Goal: Task Accomplishment & Management: Manage account settings

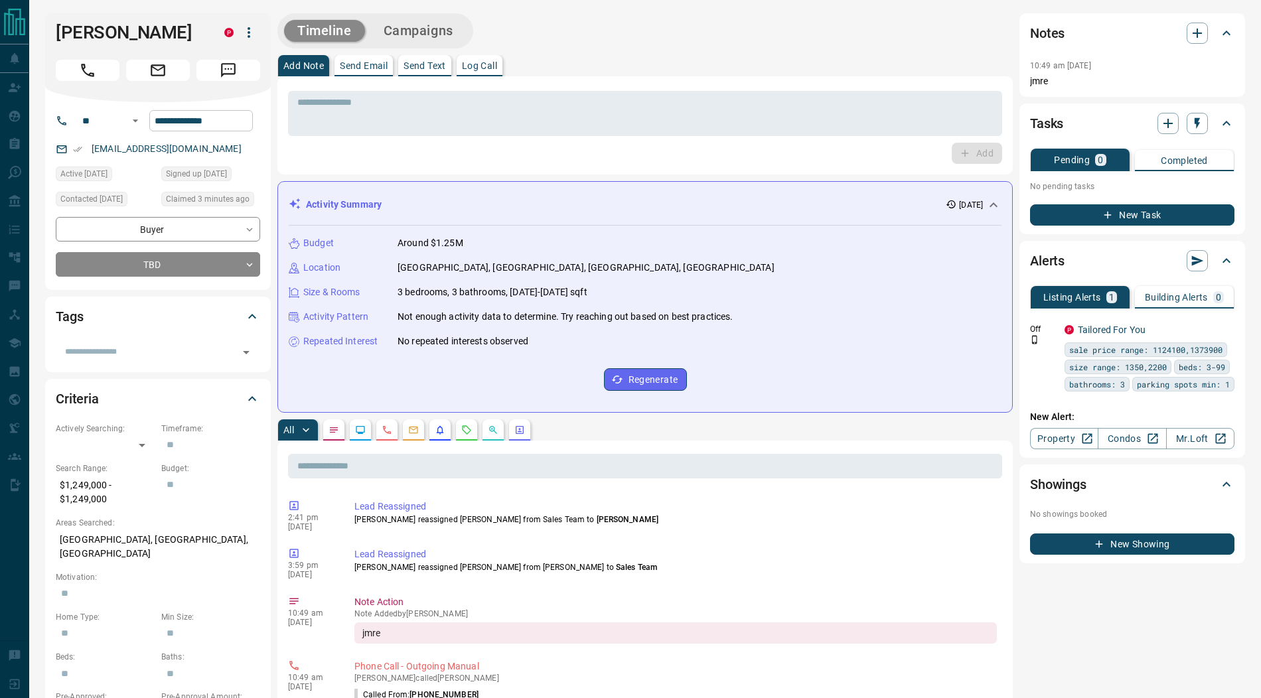
click at [243, 131] on input "**********" at bounding box center [201, 120] width 104 height 21
drag, startPoint x: 405, startPoint y: 161, endPoint x: 338, endPoint y: 159, distance: 67.7
click at [405, 161] on div "Add" at bounding box center [645, 153] width 714 height 21
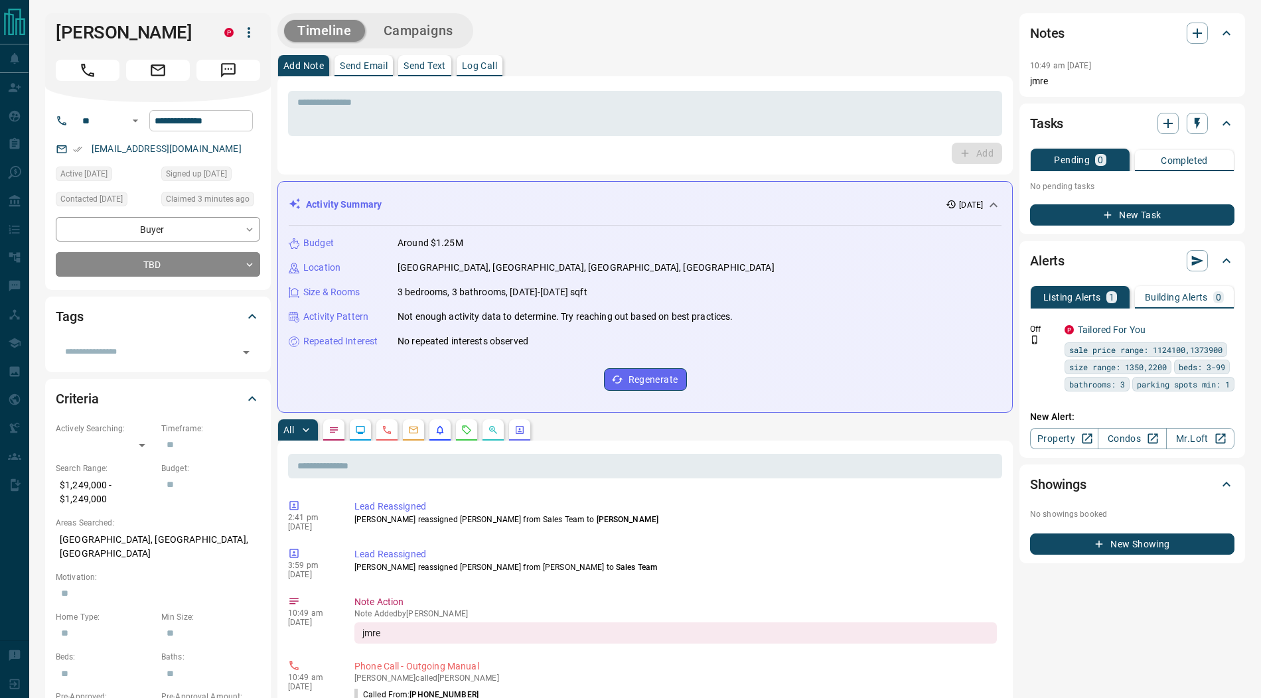
click at [233, 131] on input "**********" at bounding box center [201, 120] width 104 height 21
click at [370, 156] on div "Add" at bounding box center [645, 153] width 714 height 21
click at [366, 105] on textarea at bounding box center [644, 114] width 695 height 34
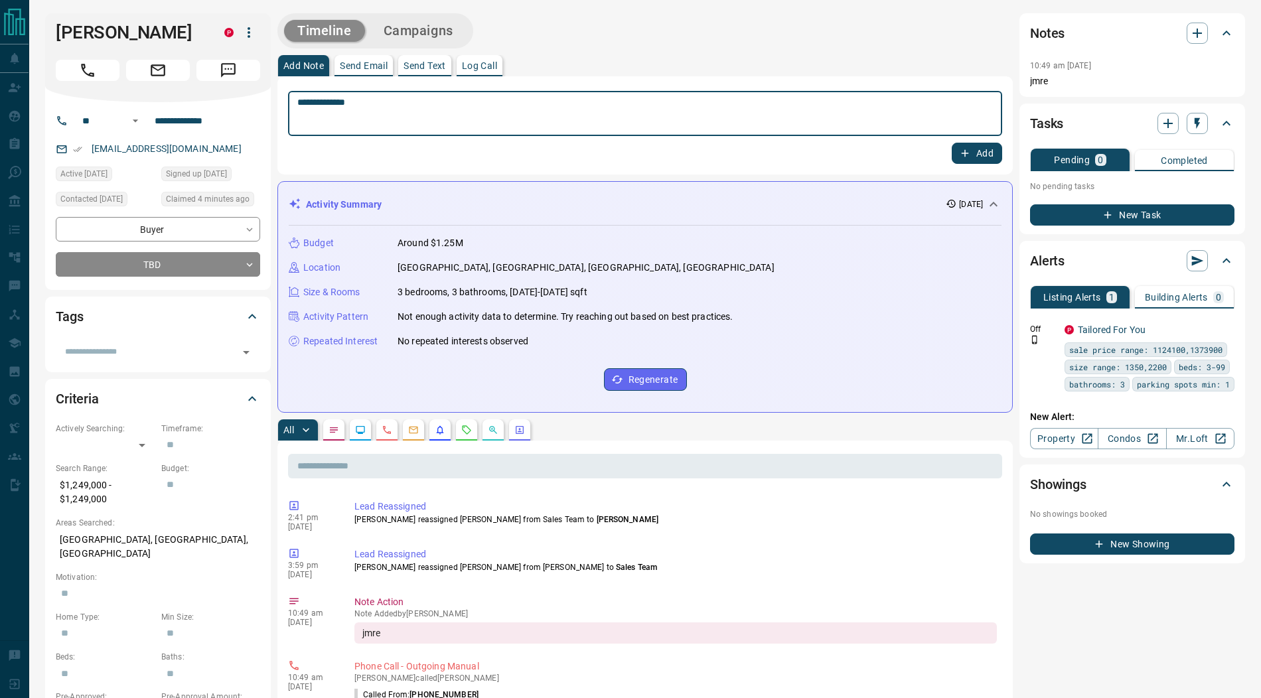
type textarea "**********"
click at [989, 158] on button "Add" at bounding box center [976, 153] width 50 height 21
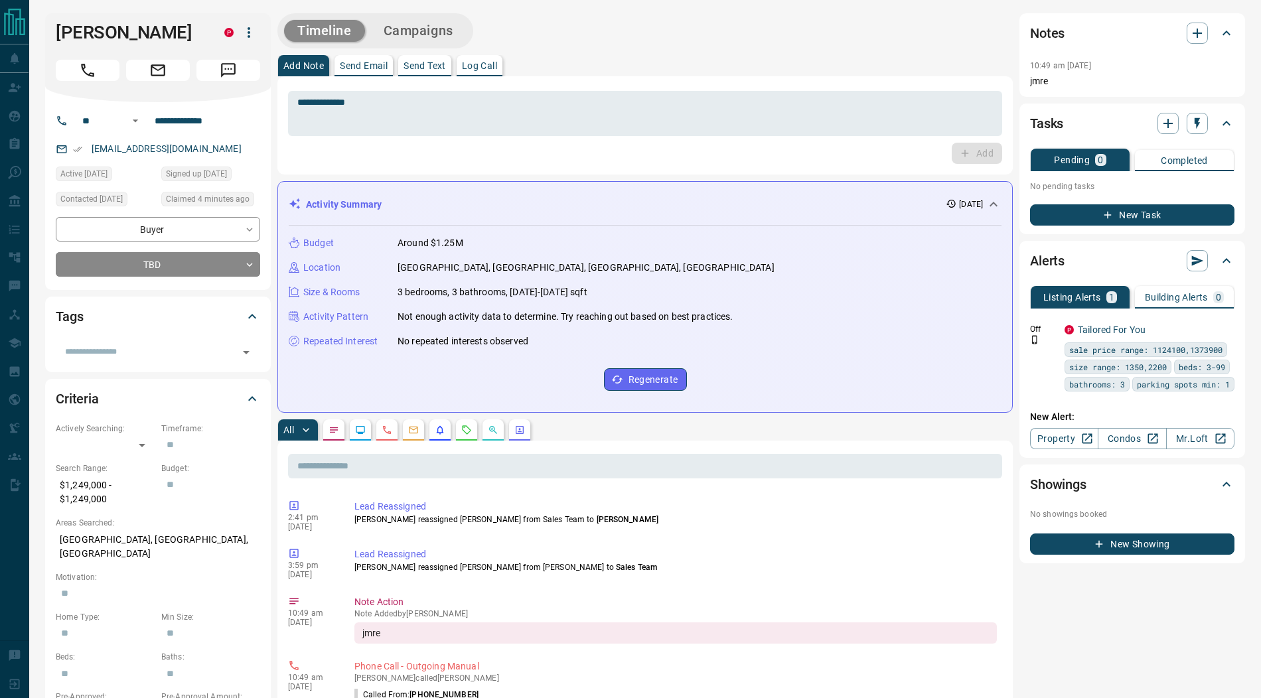
click at [251, 35] on icon "button" at bounding box center [249, 33] width 16 height 16
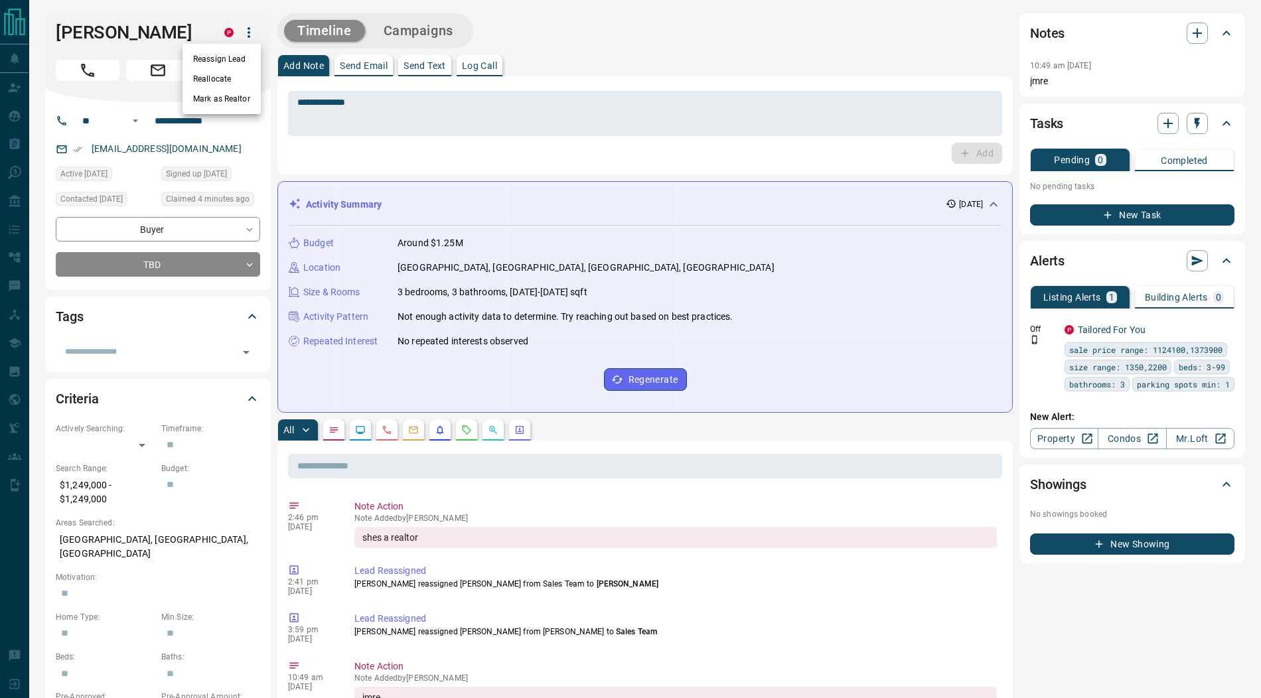
click at [216, 94] on li "Mark as Realtor" at bounding box center [221, 99] width 78 height 20
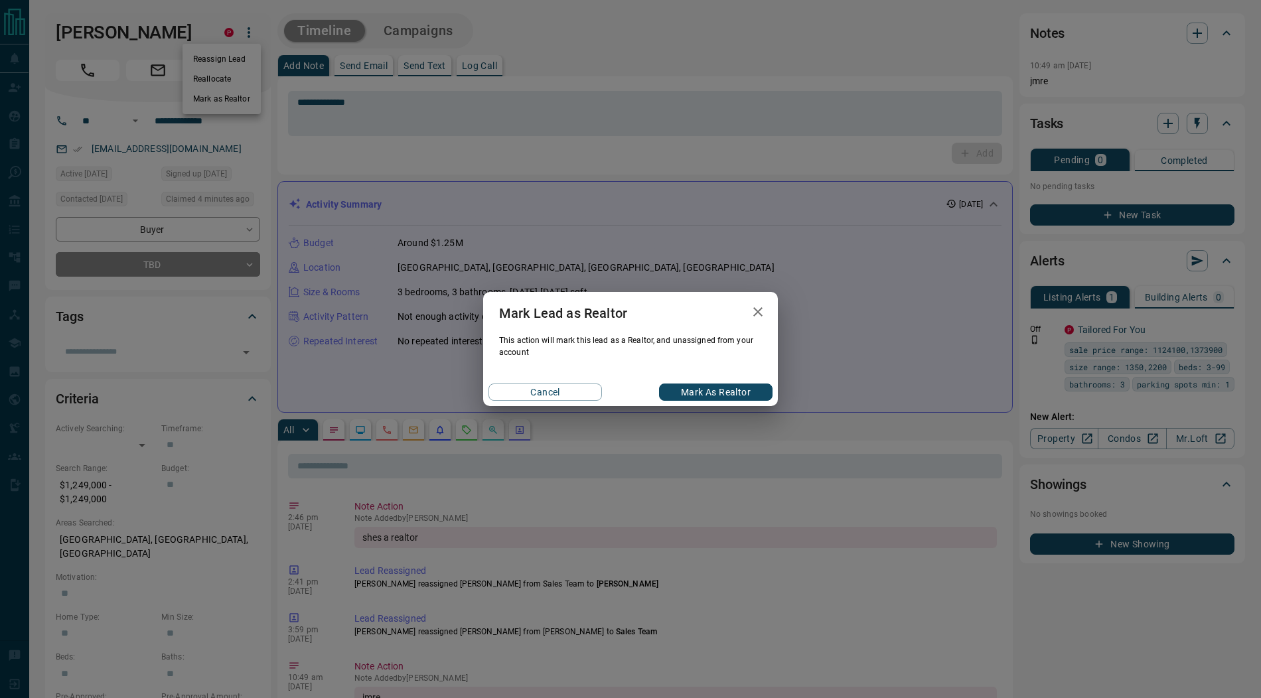
click at [719, 391] on button "Mark as Realtor" at bounding box center [715, 391] width 113 height 17
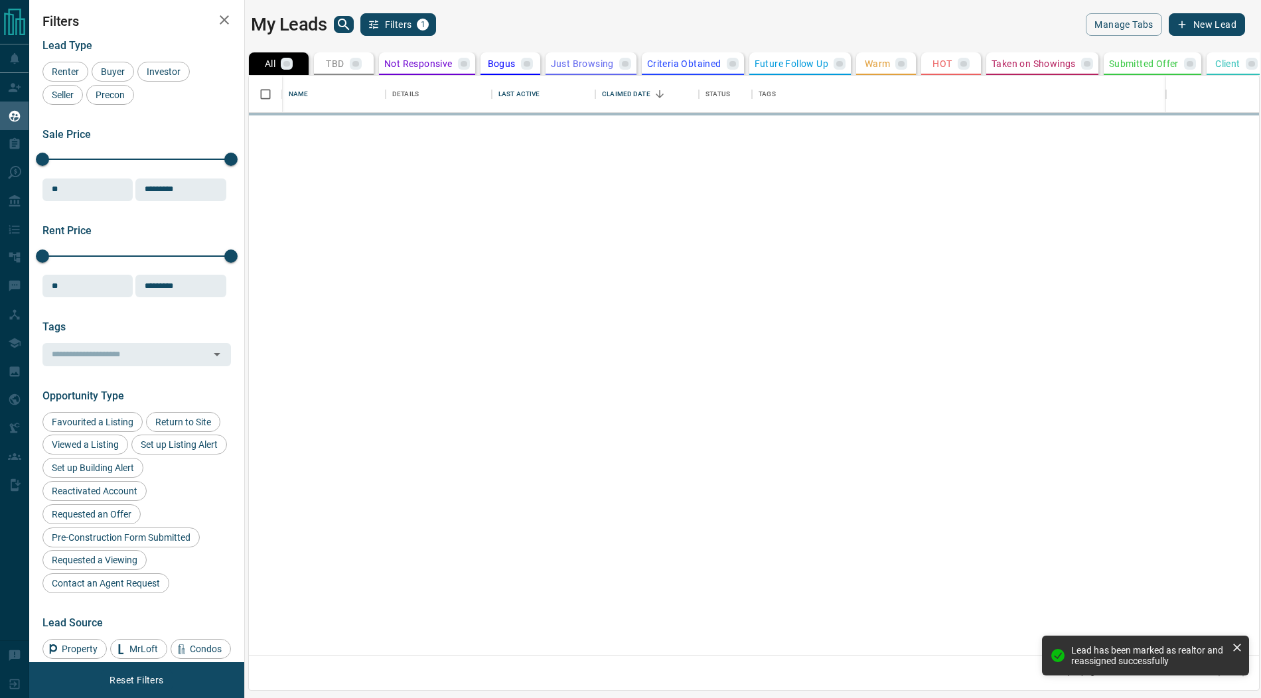
scroll to position [580, 1010]
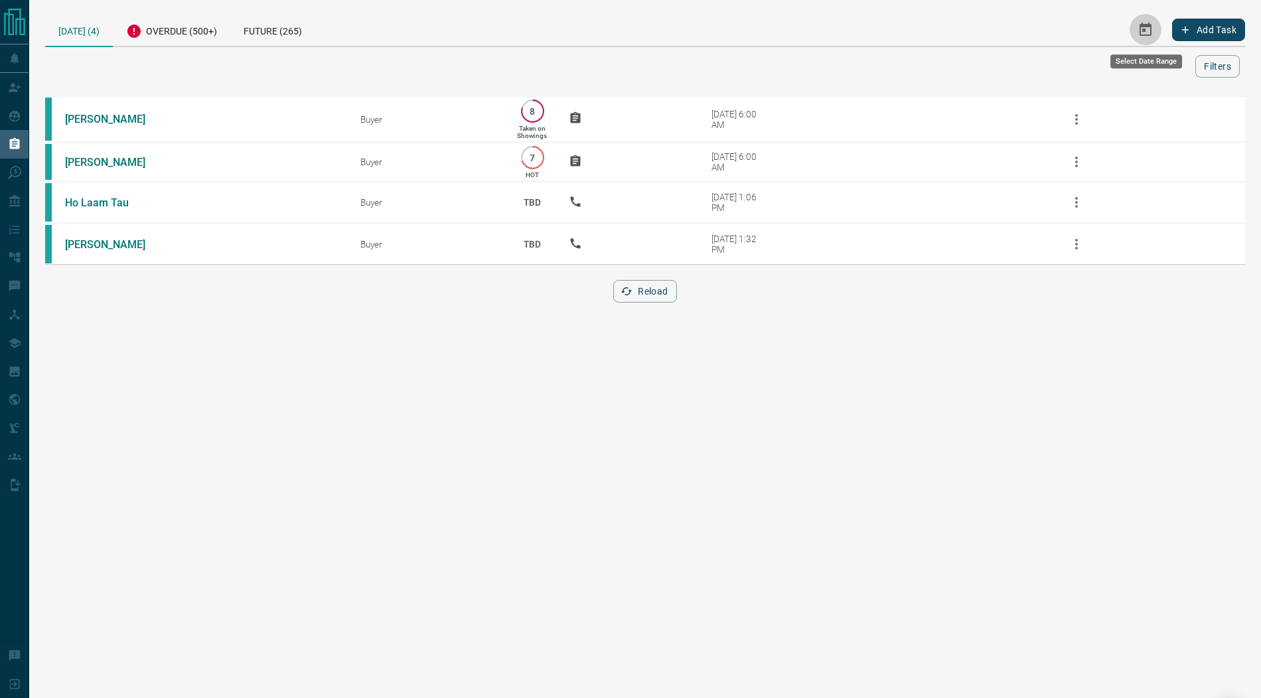
click at [1143, 31] on icon "Select Date Range" at bounding box center [1145, 29] width 12 height 13
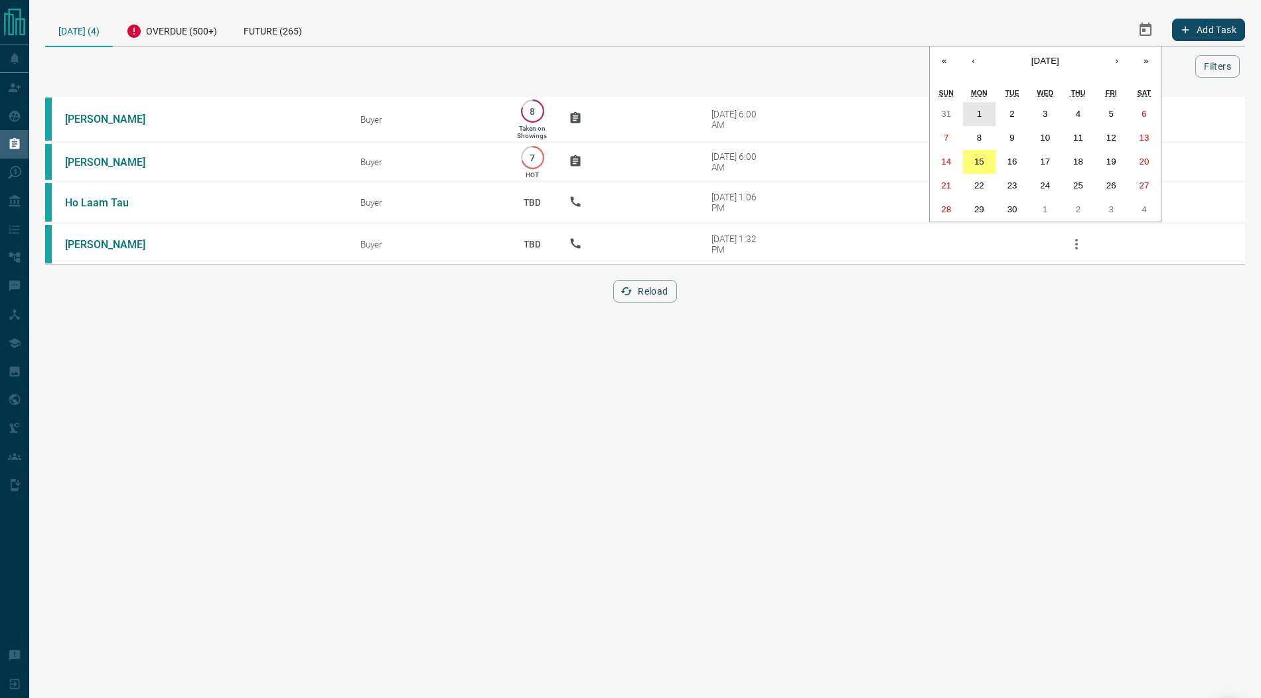
click at [977, 109] on abbr "1" at bounding box center [979, 114] width 5 height 10
click at [976, 162] on abbr "15" at bounding box center [979, 162] width 10 height 10
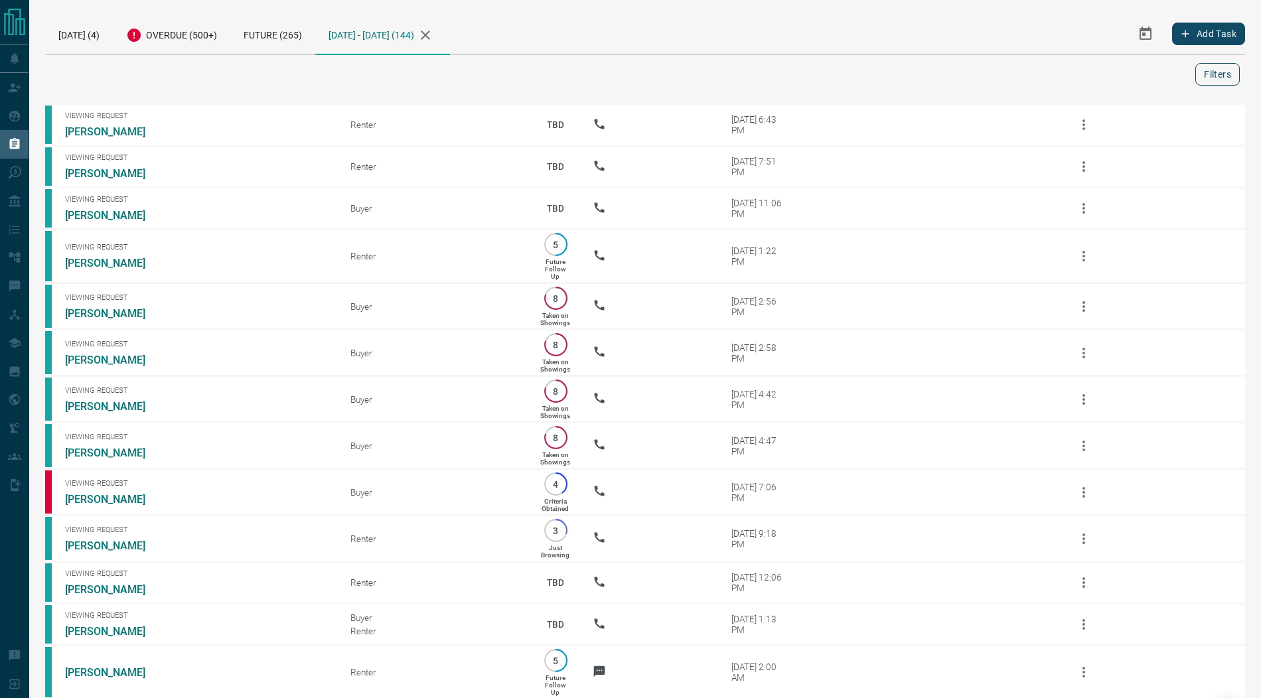
click at [1211, 72] on button "Filters" at bounding box center [1217, 74] width 44 height 23
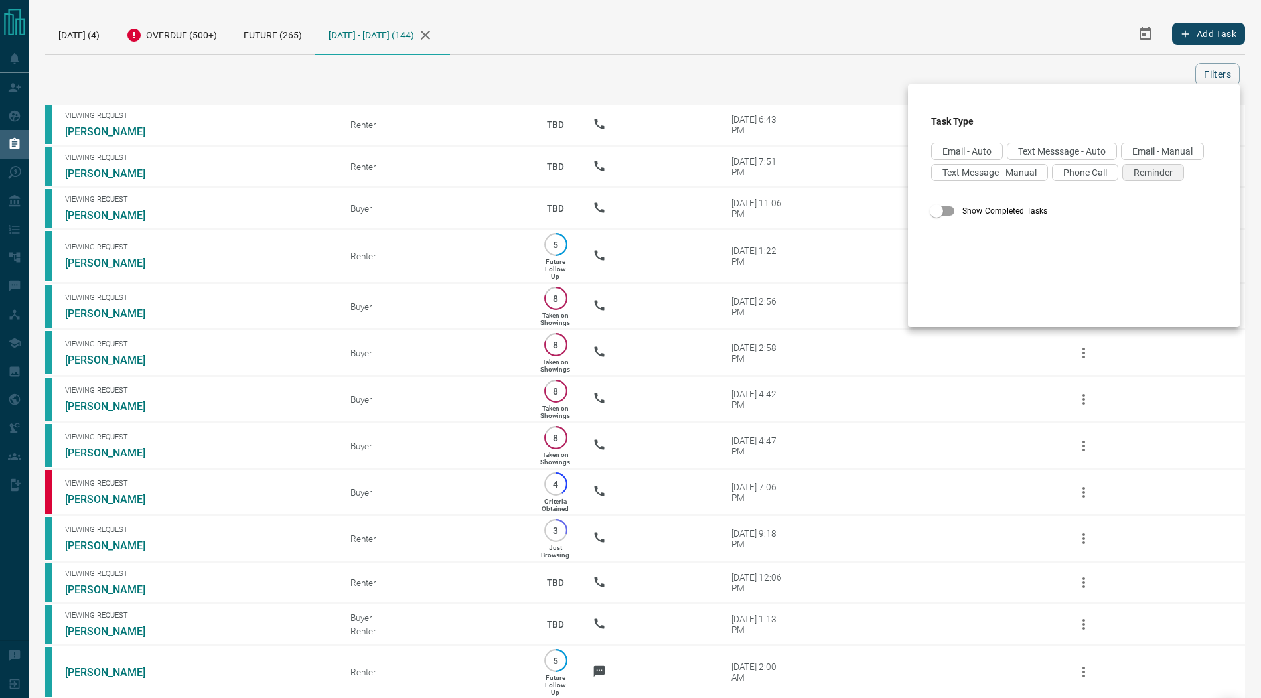
click at [1142, 172] on span "Reminder" at bounding box center [1152, 172] width 39 height 11
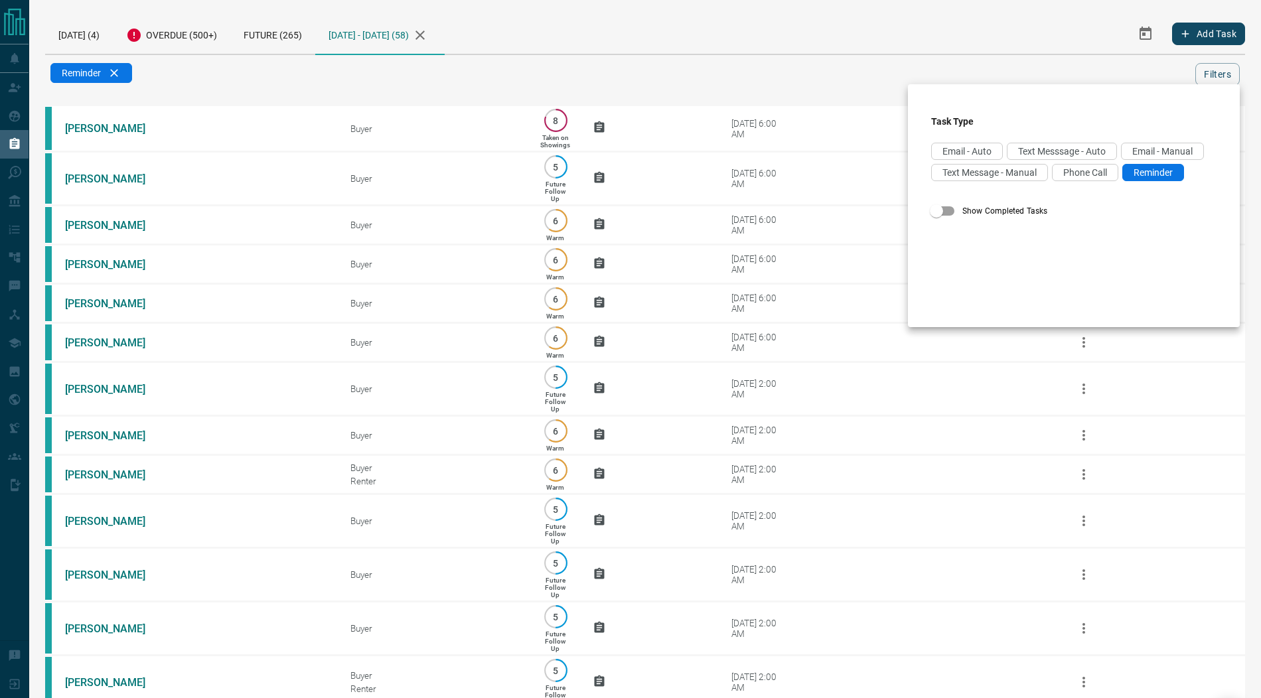
drag, startPoint x: 847, startPoint y: 64, endPoint x: 777, endPoint y: 80, distance: 72.1
click at [847, 63] on div at bounding box center [630, 349] width 1261 height 698
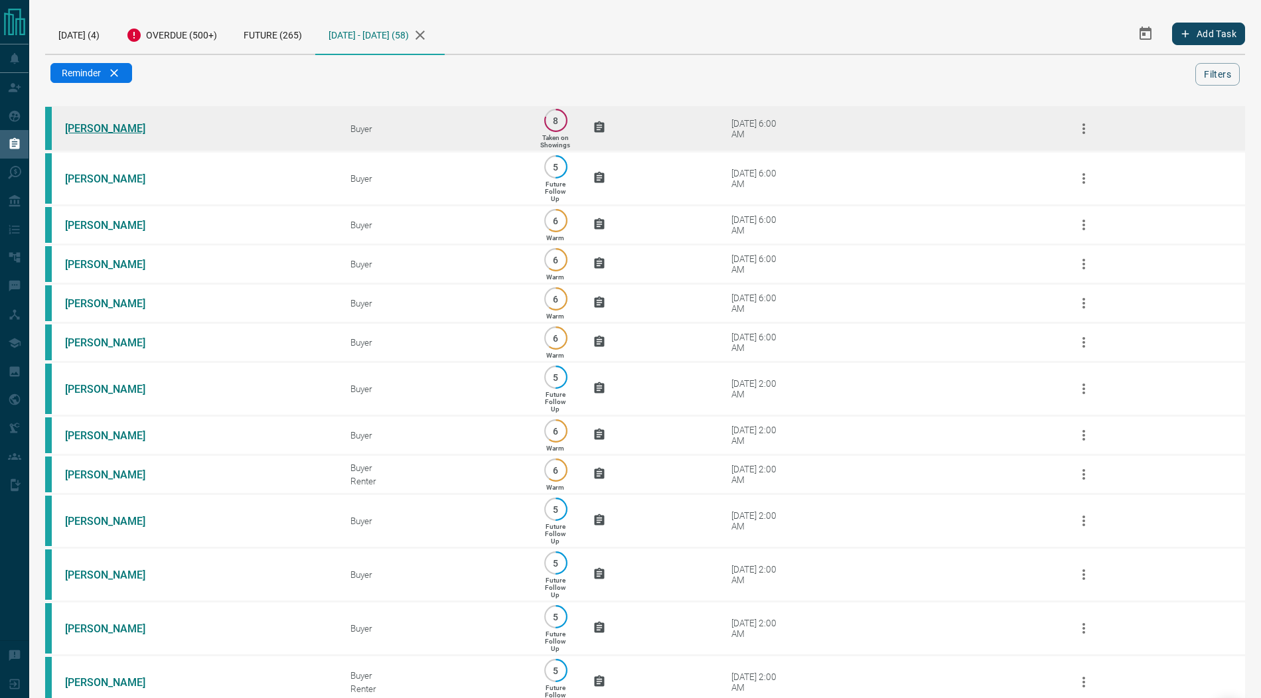
click at [119, 127] on link "Amlan Sengupta" at bounding box center [115, 128] width 100 height 13
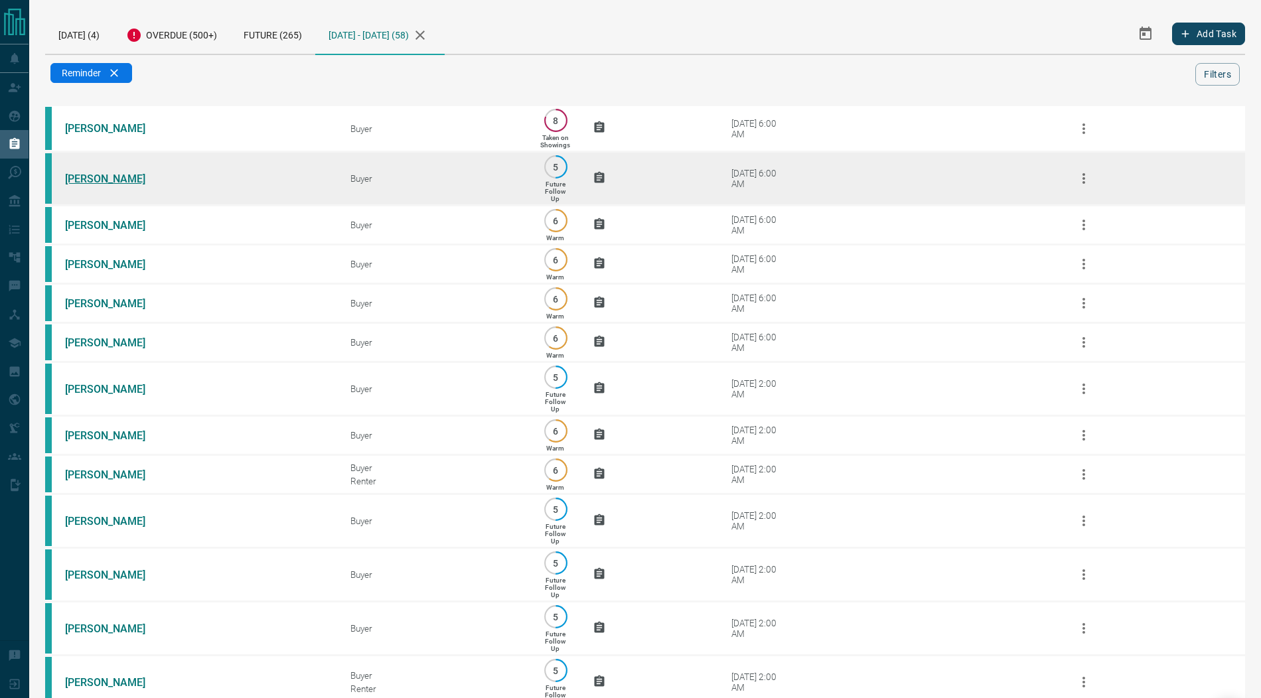
click at [103, 176] on link "Marvin Bishnoi" at bounding box center [115, 179] width 100 height 13
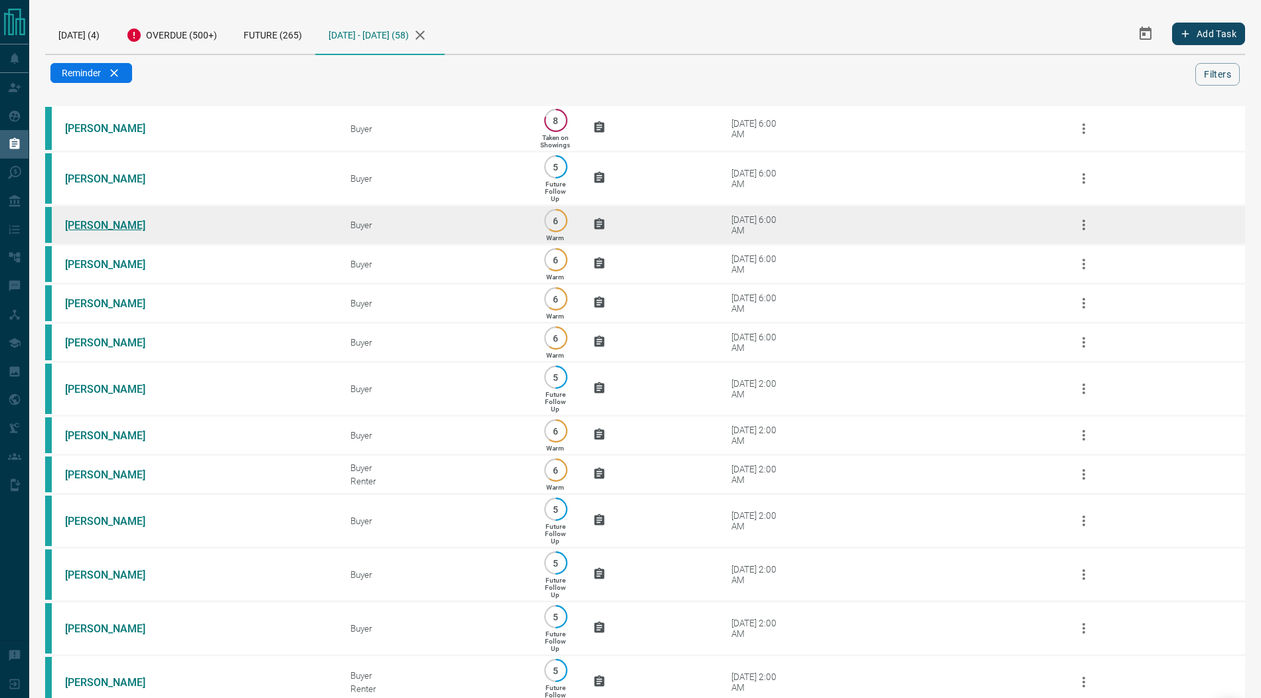
click at [78, 225] on link "Skylor Lane" at bounding box center [115, 225] width 100 height 13
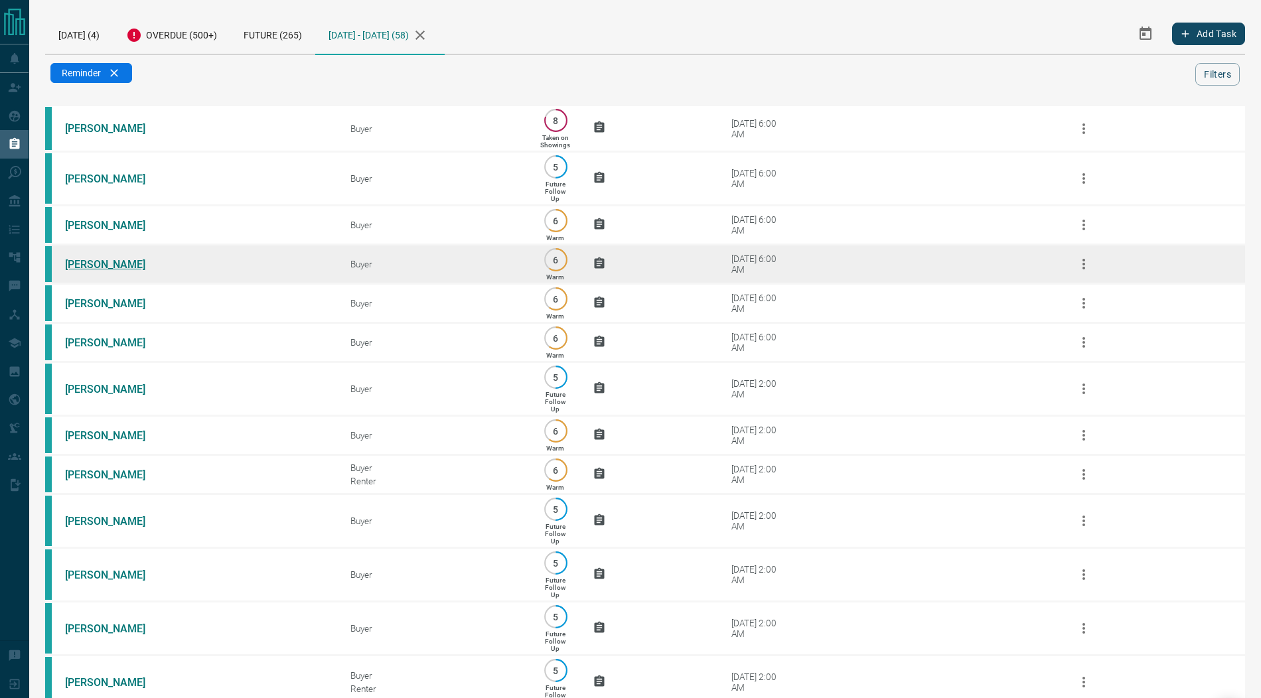
click at [91, 264] on link "Rose Damato" at bounding box center [115, 264] width 100 height 13
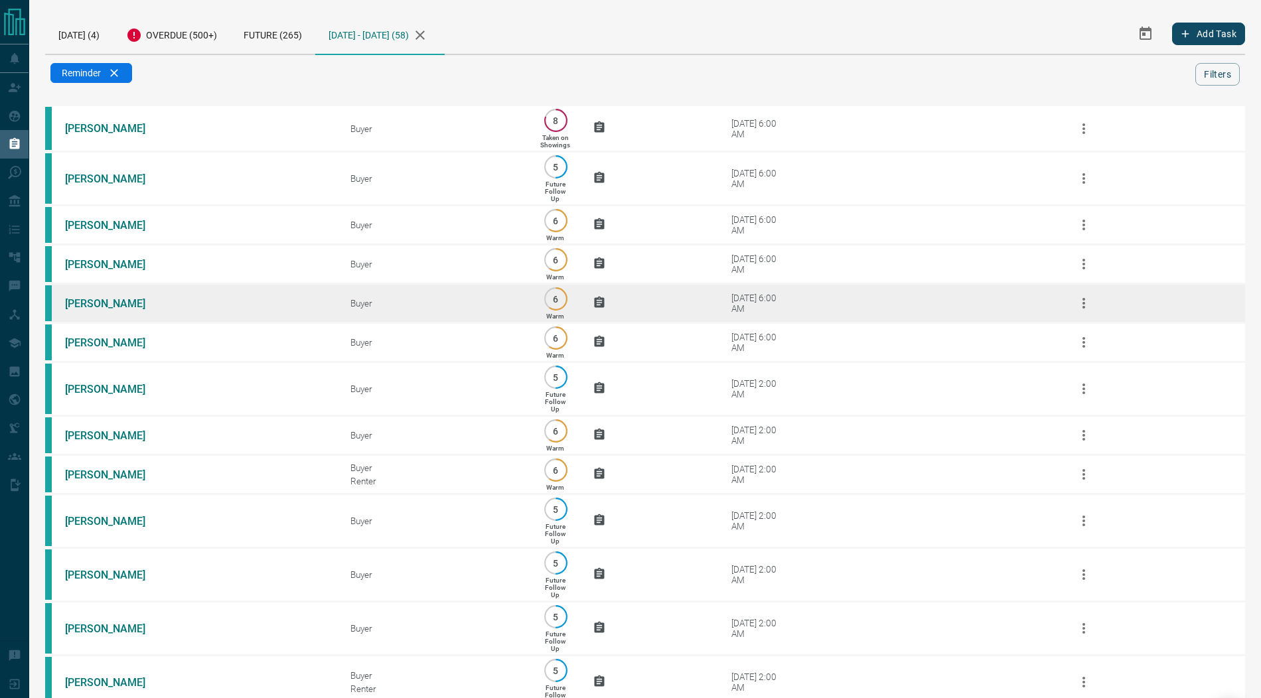
drag, startPoint x: 93, startPoint y: 301, endPoint x: 94, endPoint y: 322, distance: 21.2
click at [93, 301] on link "Mandy Rubinoff" at bounding box center [115, 303] width 100 height 13
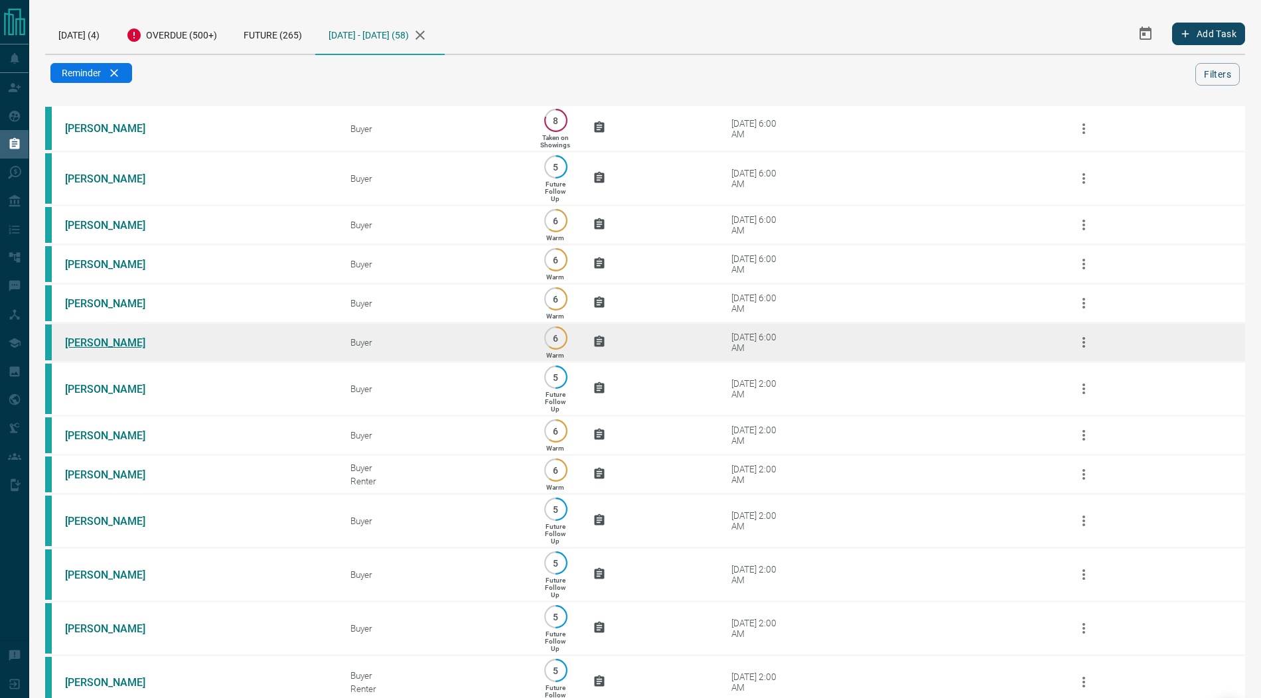
drag, startPoint x: 92, startPoint y: 346, endPoint x: 90, endPoint y: 374, distance: 28.0
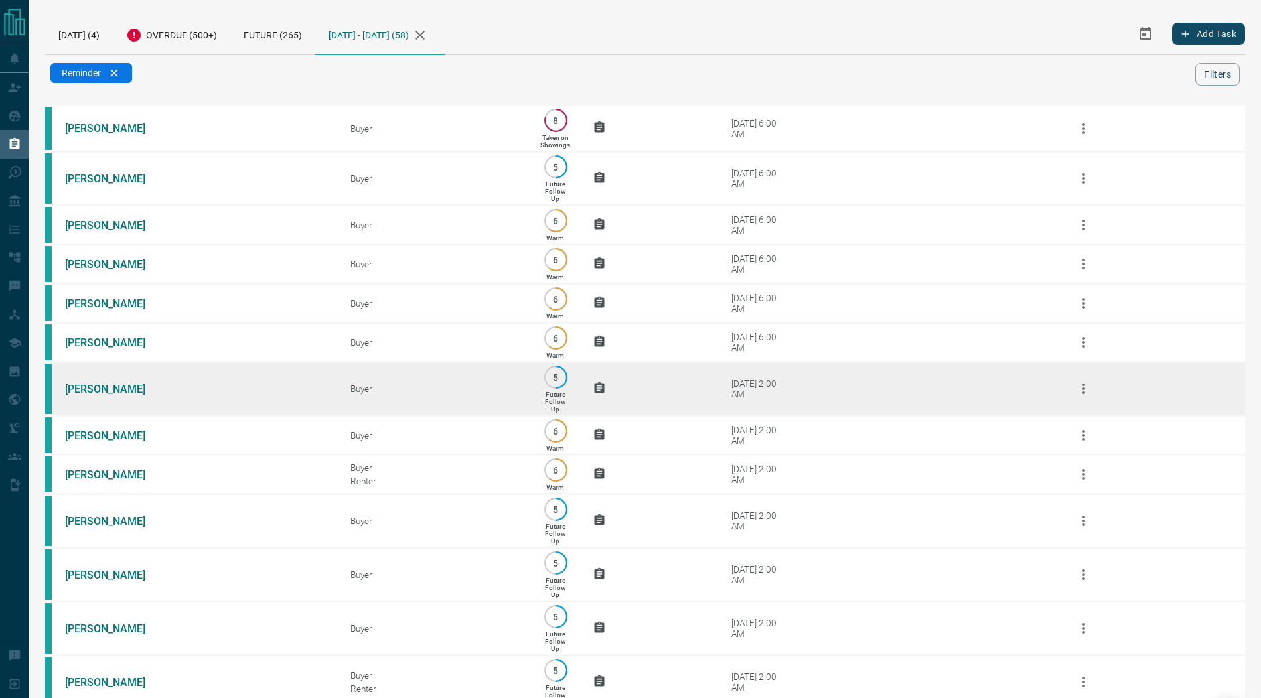
click at [92, 346] on link "John Mcconvey" at bounding box center [115, 342] width 100 height 13
click at [84, 390] on link "Nasom Ikoko" at bounding box center [115, 389] width 100 height 13
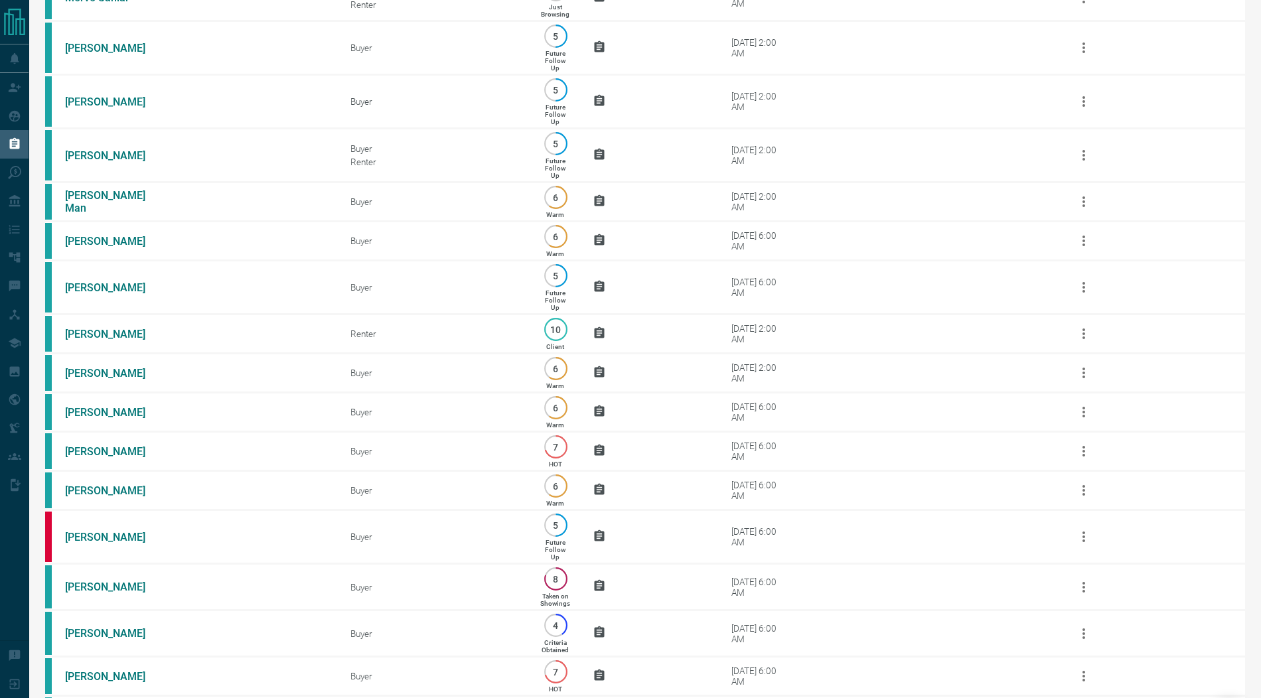
scroll to position [902, 0]
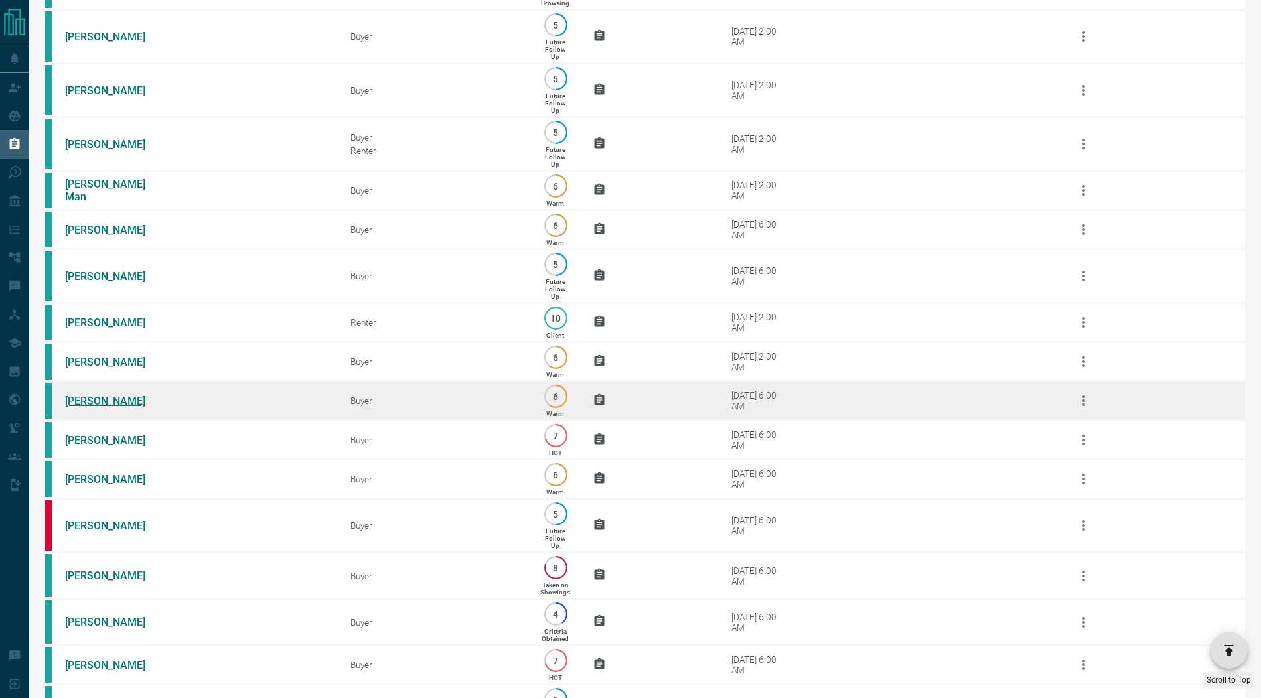
click at [97, 407] on link "Ian Dewar" at bounding box center [115, 401] width 100 height 13
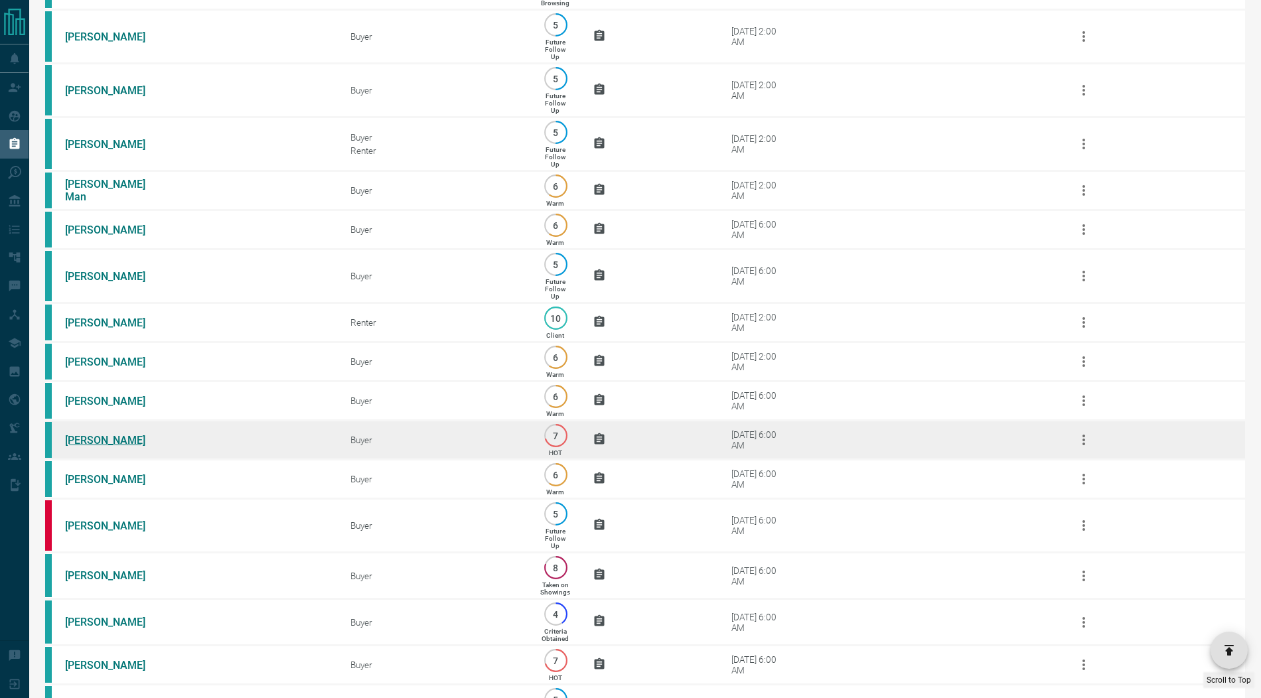
click at [92, 447] on link "Gina Zhu" at bounding box center [115, 440] width 100 height 13
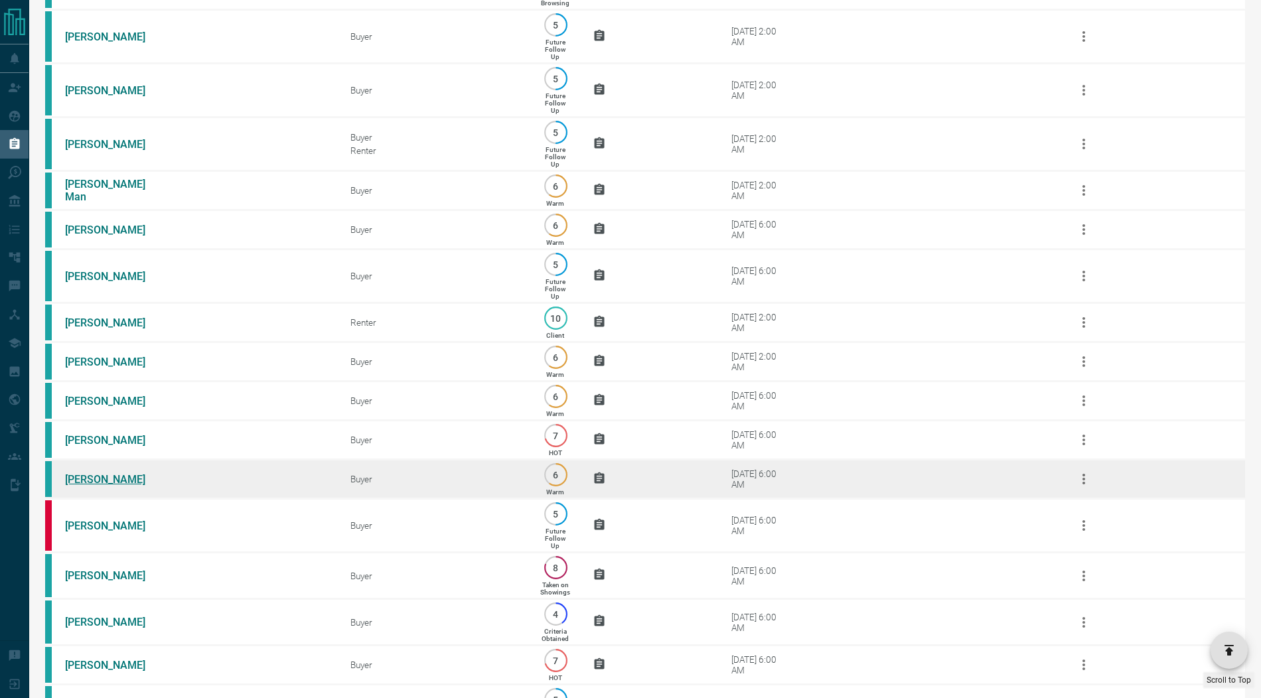
click at [96, 486] on link "Dave Grant" at bounding box center [115, 479] width 100 height 13
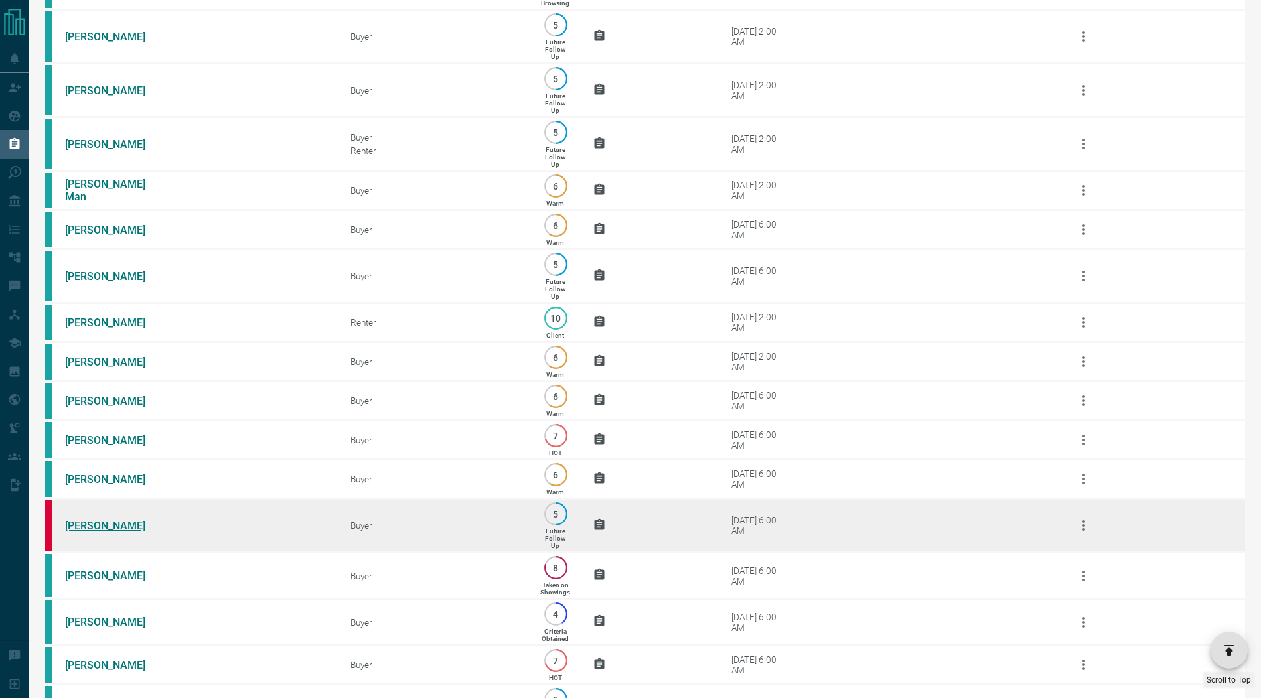
click at [90, 532] on link "Anna Stalteri" at bounding box center [115, 526] width 100 height 13
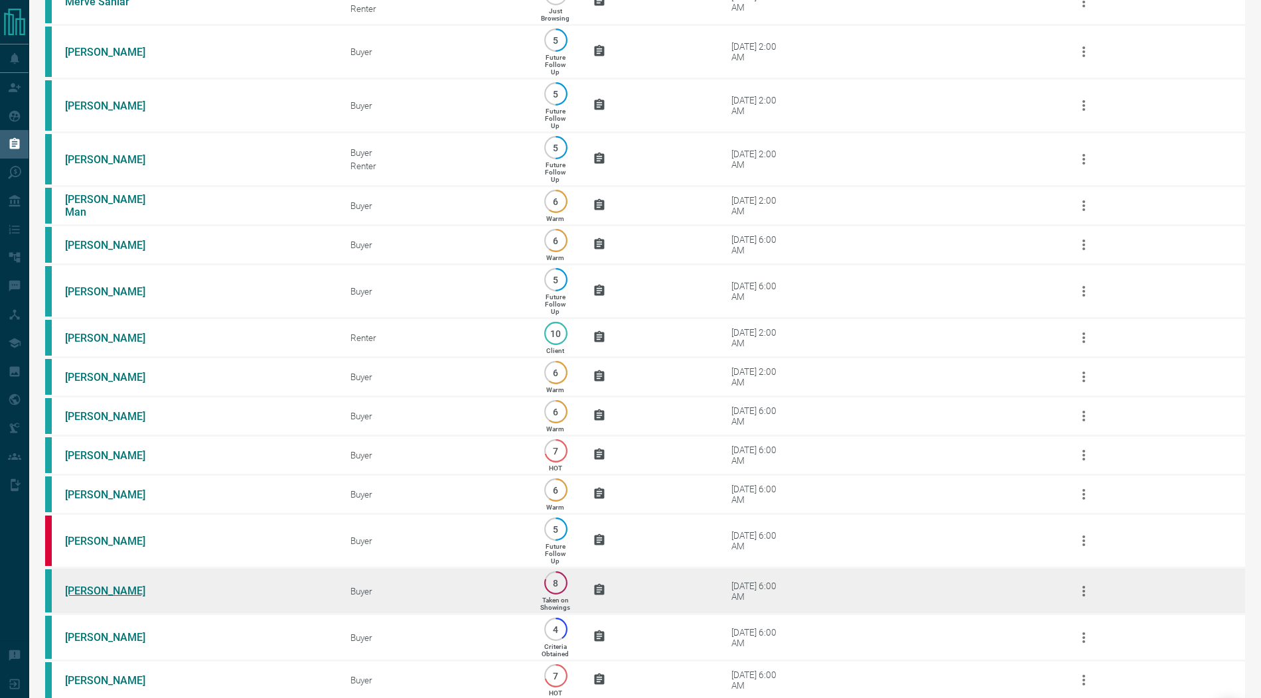
click at [89, 597] on link "Victor Dawe" at bounding box center [115, 591] width 100 height 13
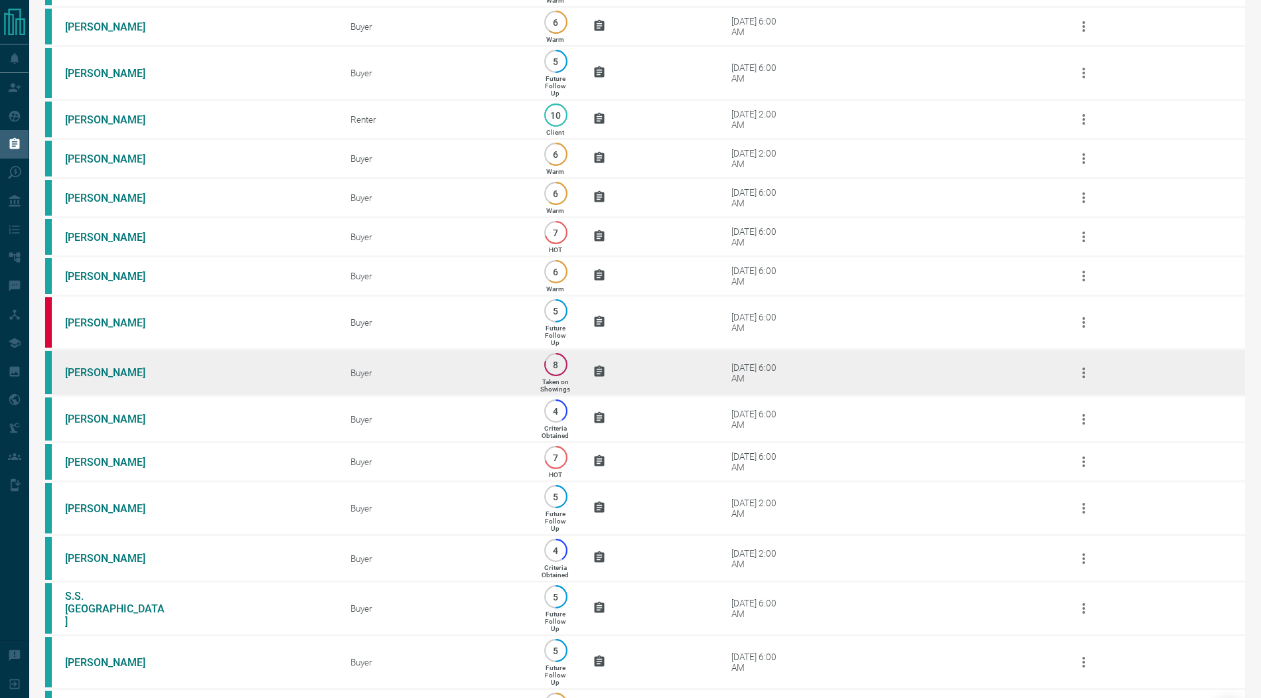
scroll to position [1126, 0]
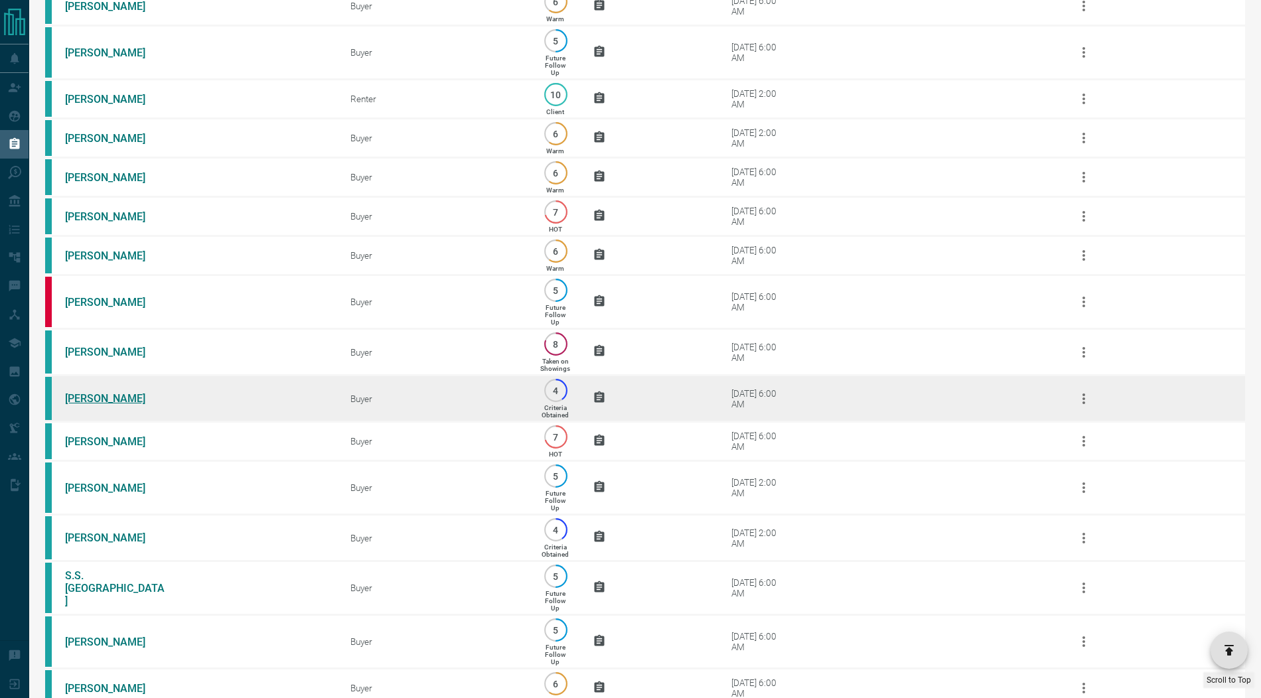
click at [89, 405] on link "Mustafa Yitmen" at bounding box center [115, 398] width 100 height 13
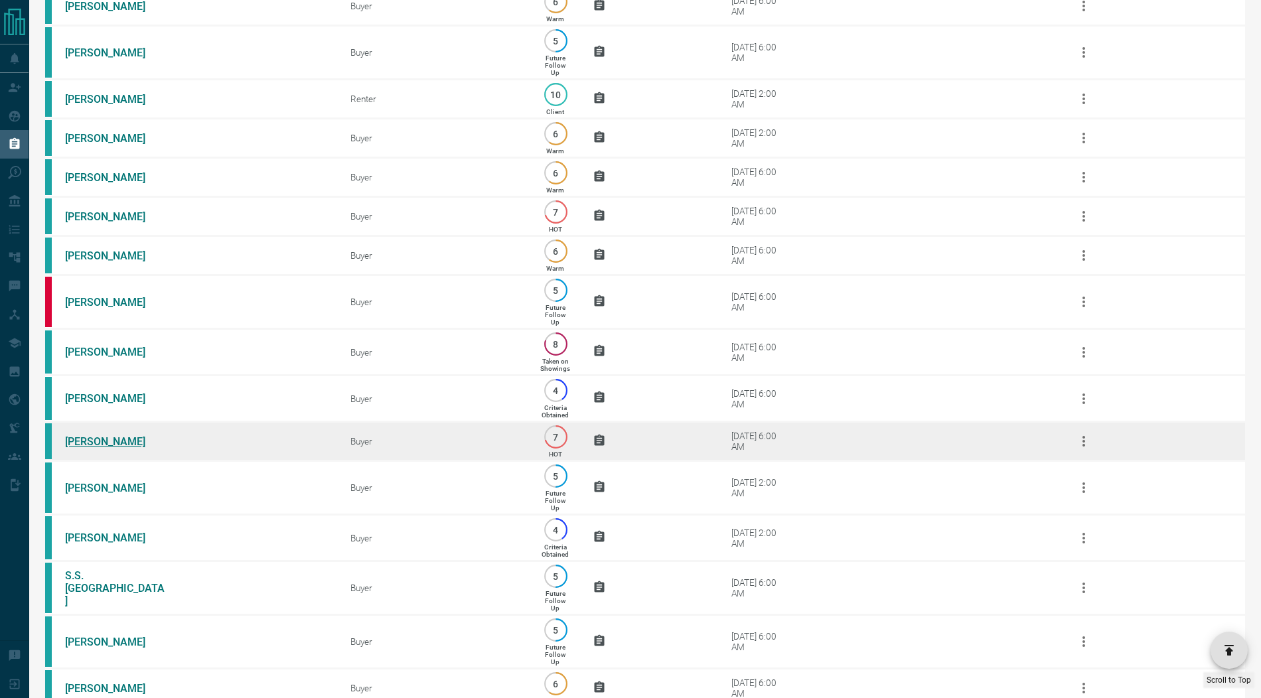
click at [88, 448] on link "Sneha Agrewal" at bounding box center [115, 441] width 100 height 13
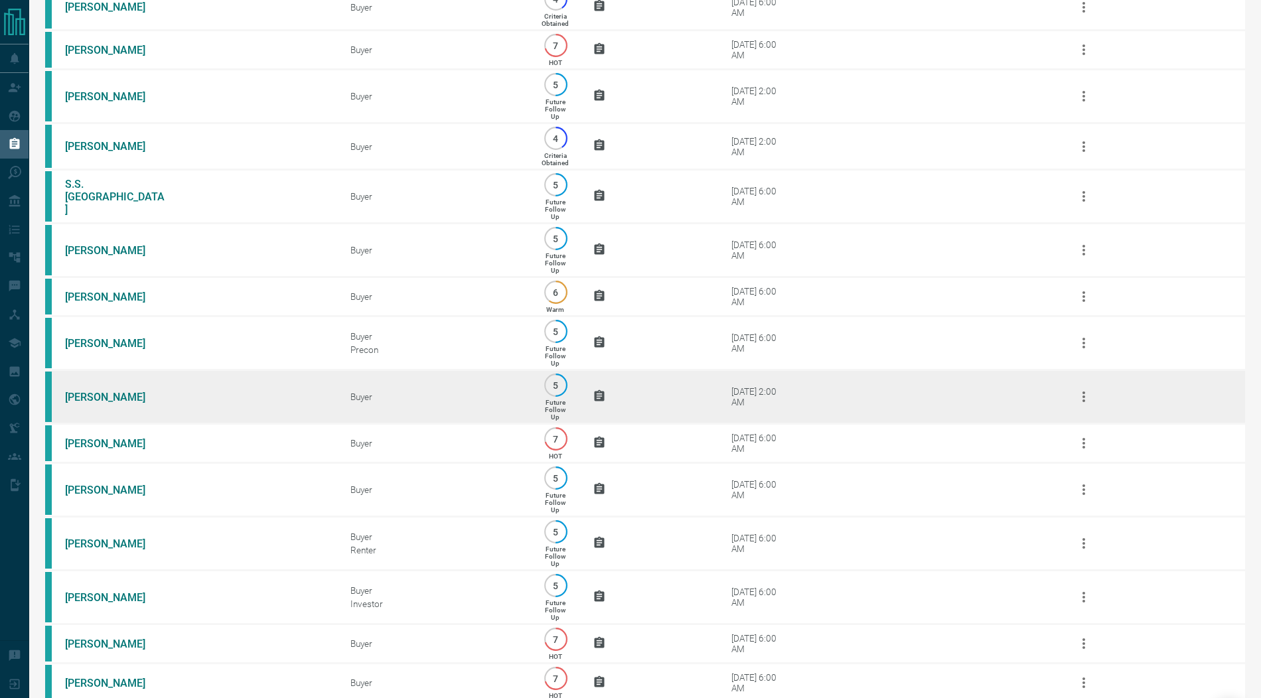
scroll to position [1594, 0]
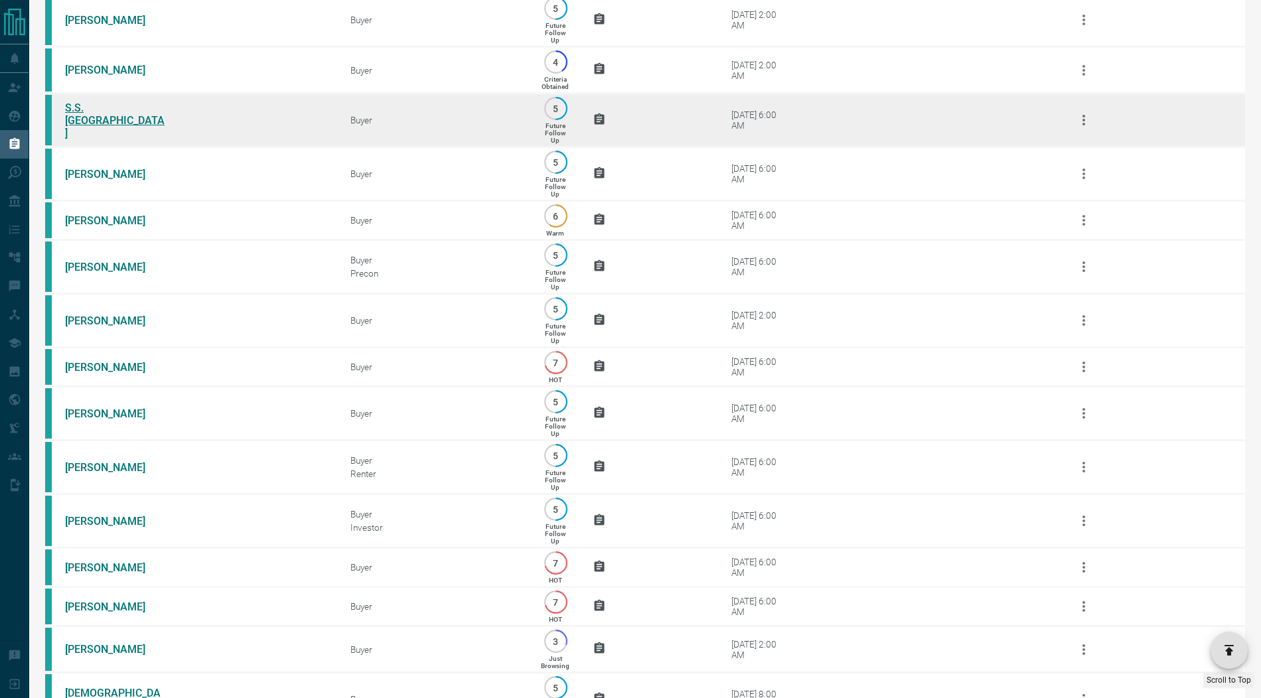
click at [100, 139] on link "S.S. Rishad" at bounding box center [115, 121] width 100 height 38
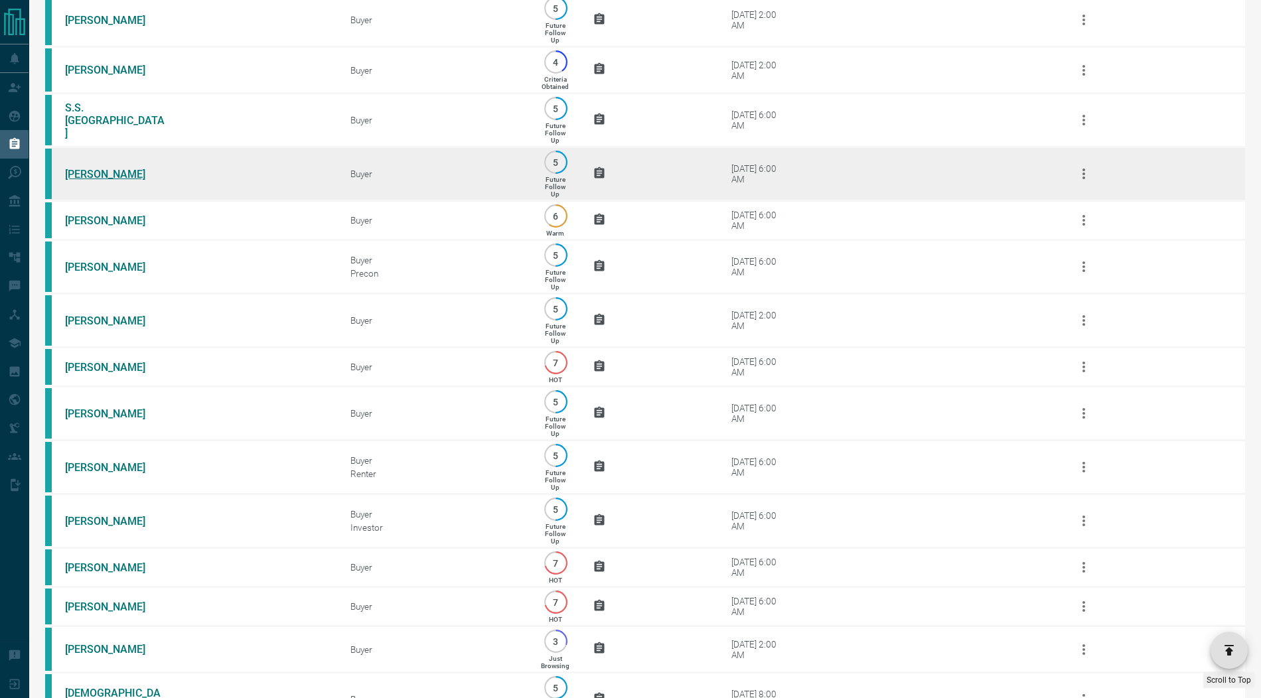
click at [99, 180] on link "Yaqoot Azizi" at bounding box center [115, 174] width 100 height 13
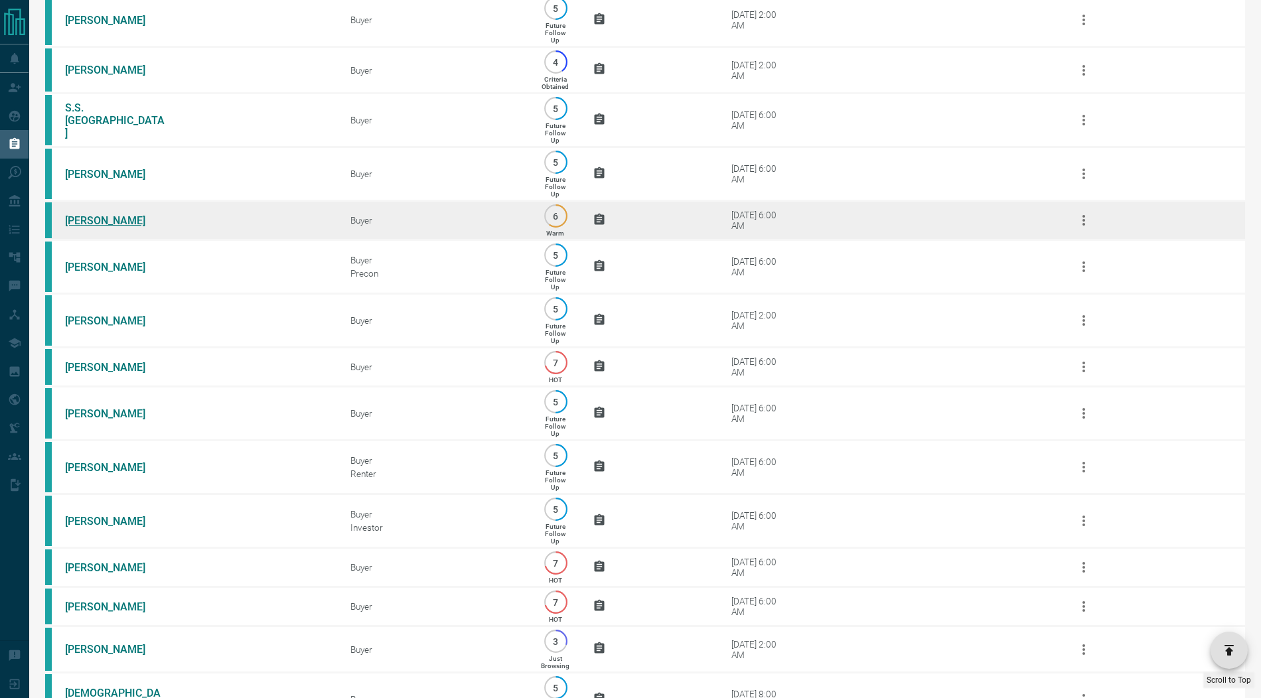
click at [93, 227] on link "Petra Wildgoose" at bounding box center [115, 220] width 100 height 13
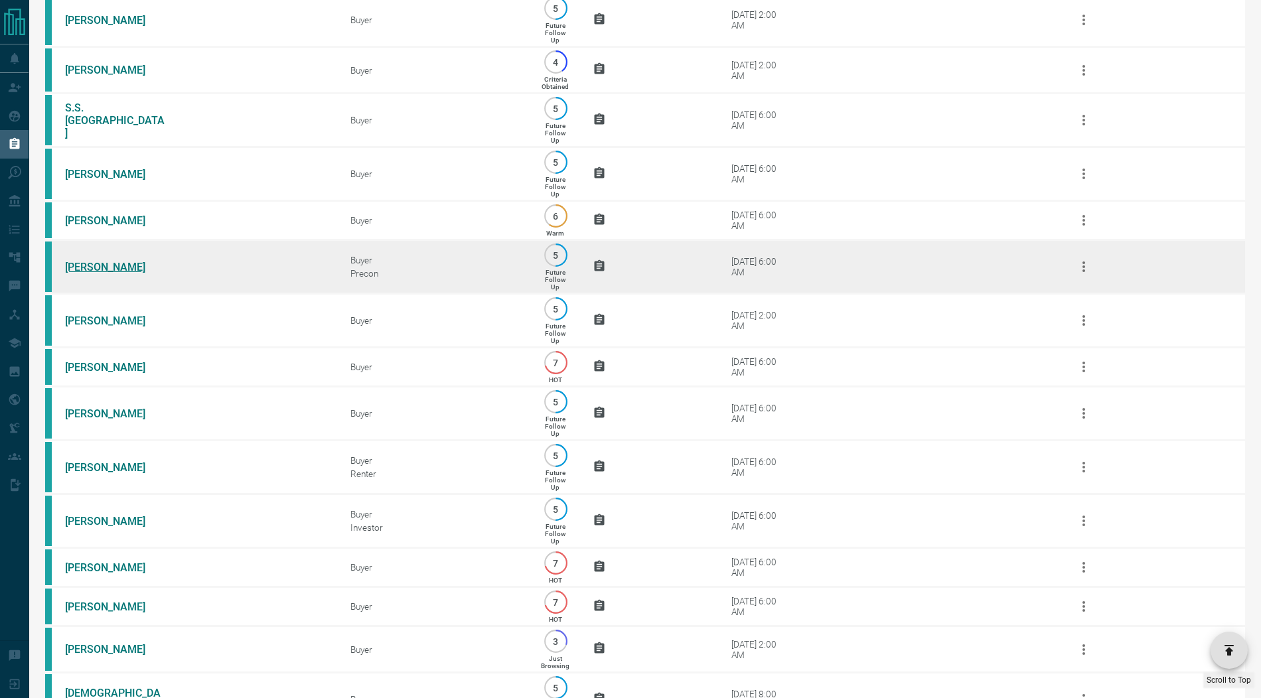
click at [88, 273] on link "Ana Bratu" at bounding box center [115, 267] width 100 height 13
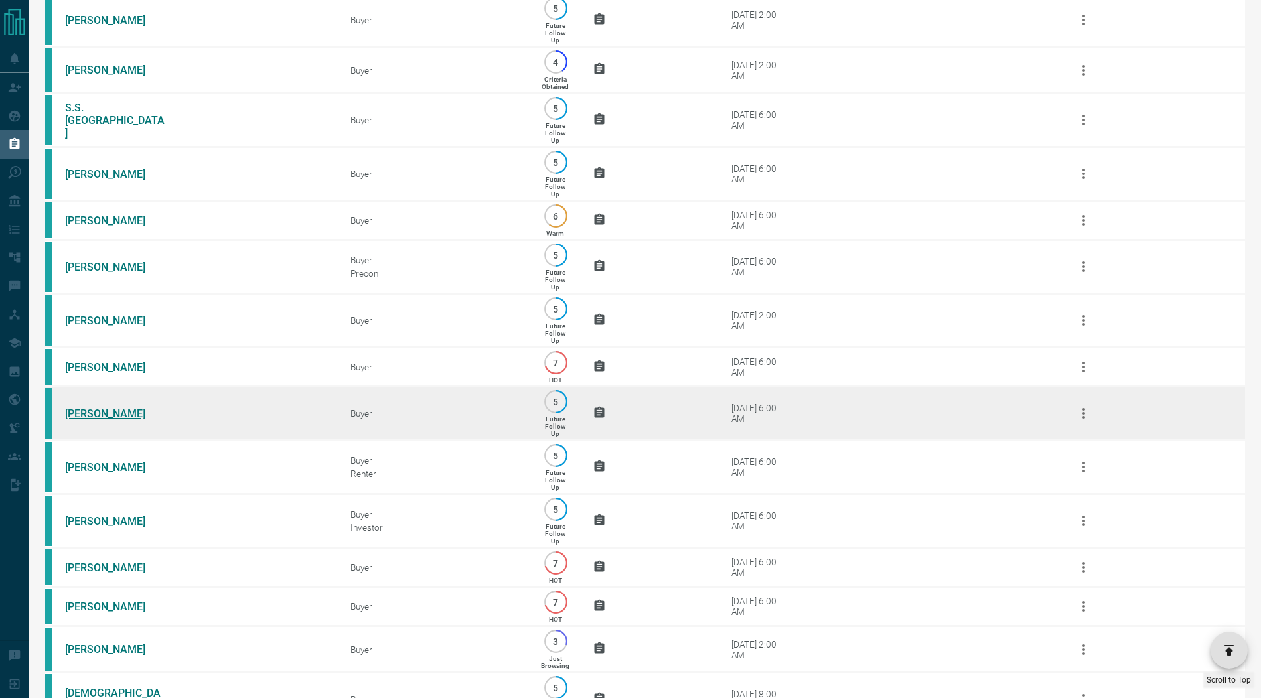
click at [93, 420] on link "Nathan Brown" at bounding box center [115, 413] width 100 height 13
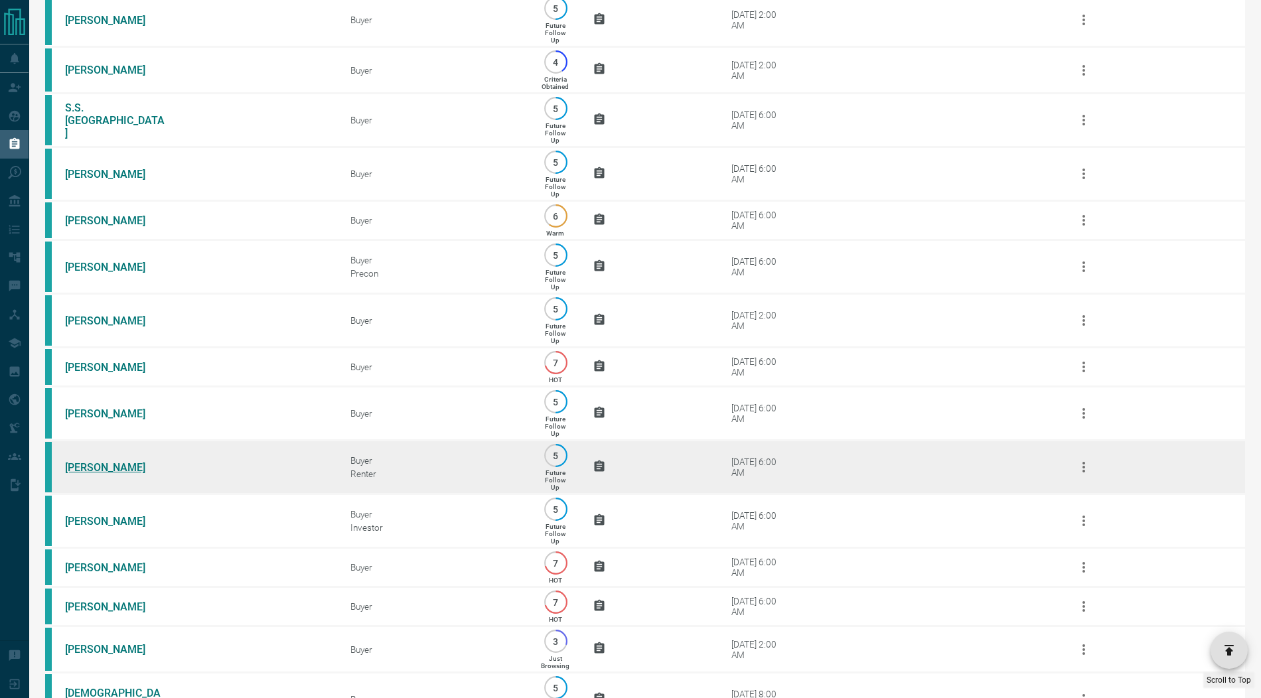
click at [81, 474] on link "Alf Yumul" at bounding box center [115, 467] width 100 height 13
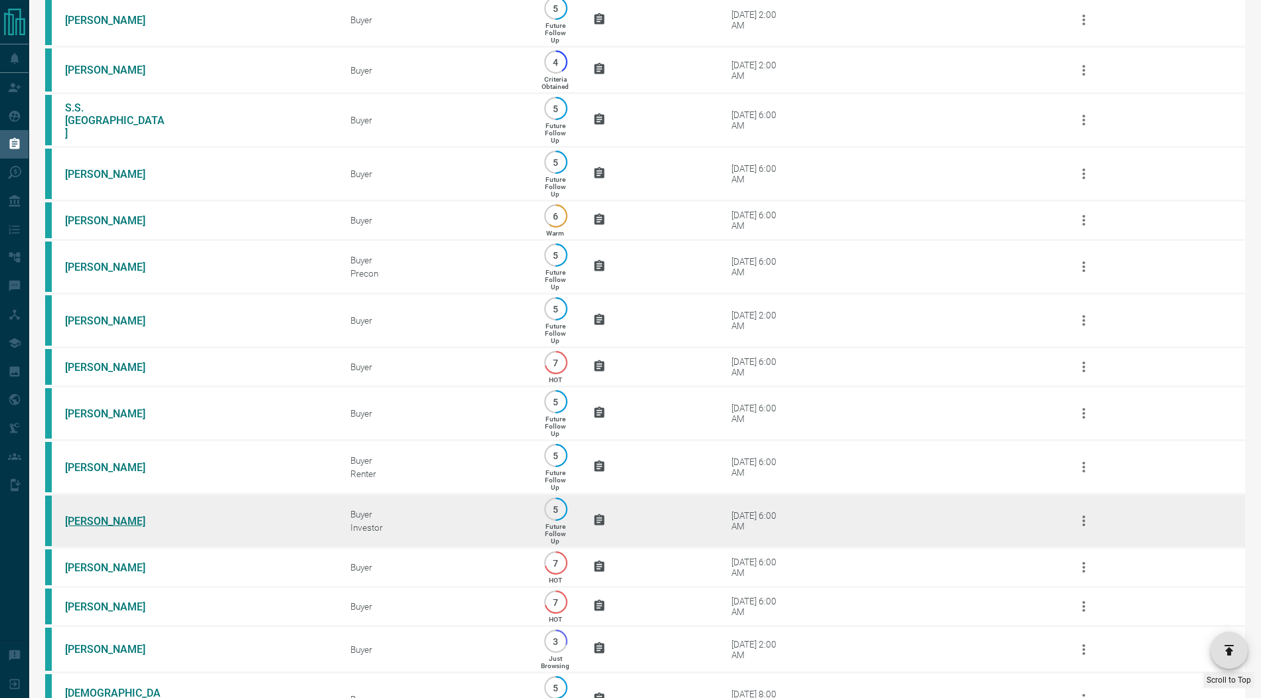
click at [83, 527] on link "Andy Yoon" at bounding box center [115, 521] width 100 height 13
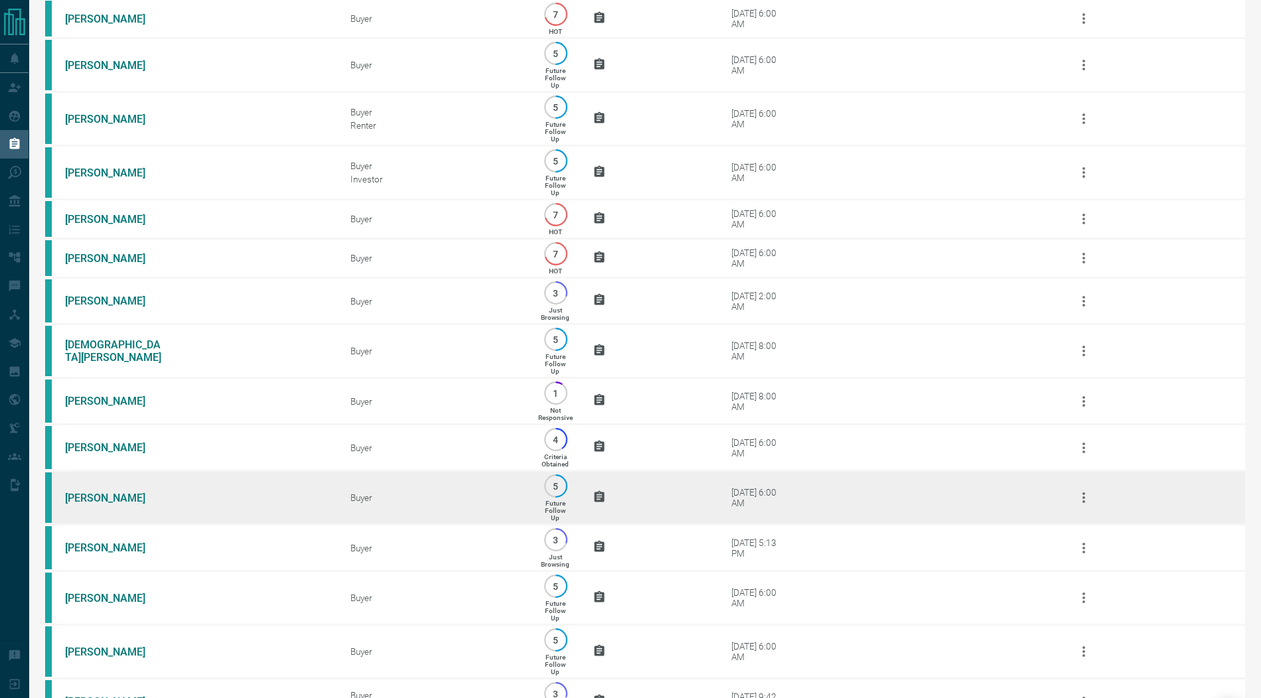
scroll to position [1956, 0]
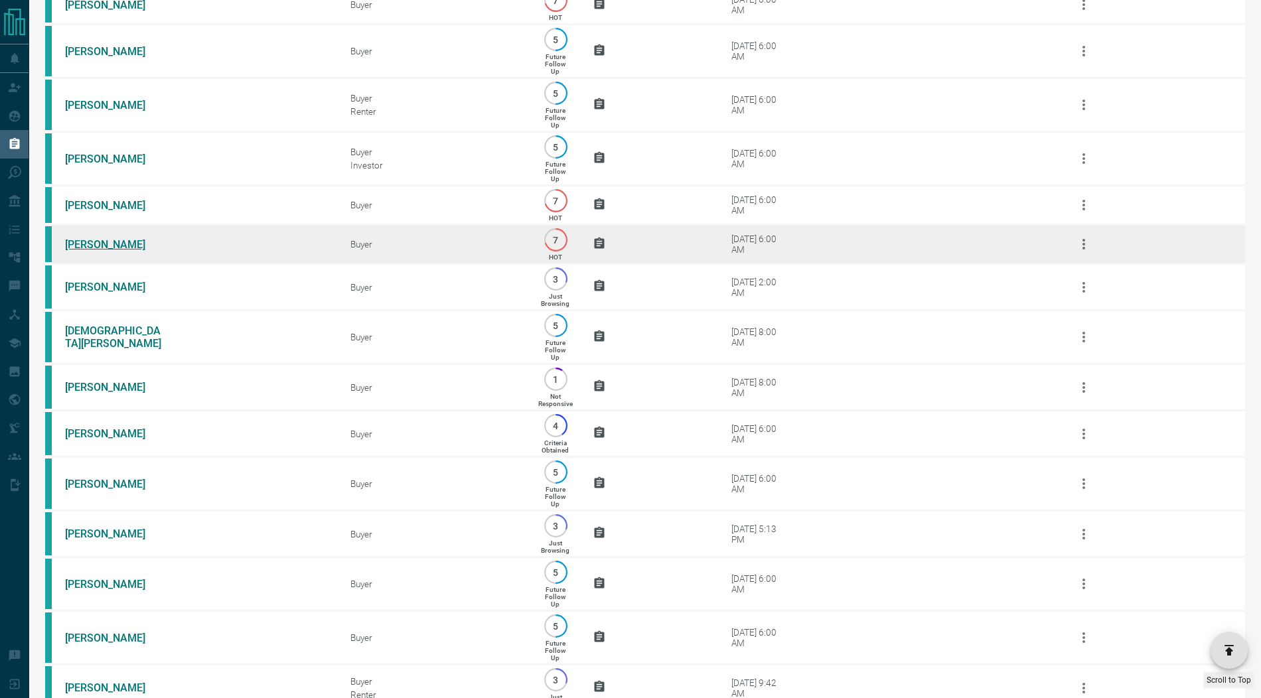
click at [94, 251] on link "Nancy Boucher" at bounding box center [115, 244] width 100 height 13
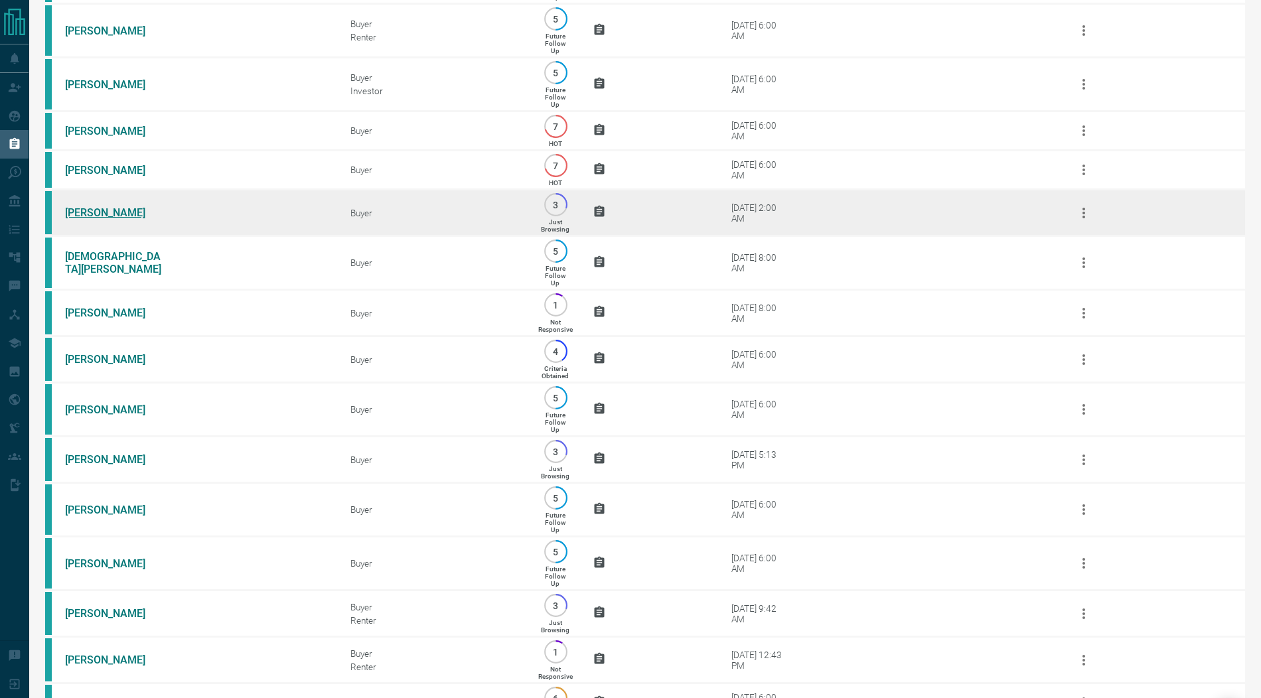
scroll to position [2038, 0]
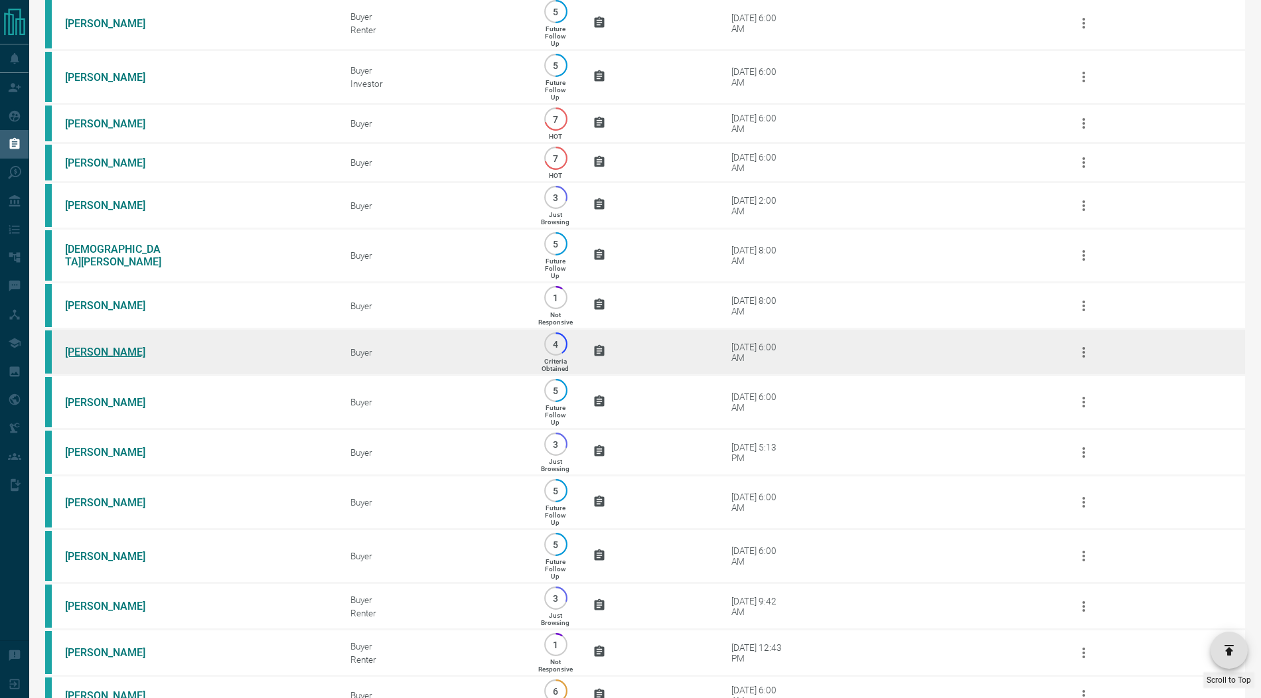
click at [99, 358] on link "Tracey Prehay" at bounding box center [115, 352] width 100 height 13
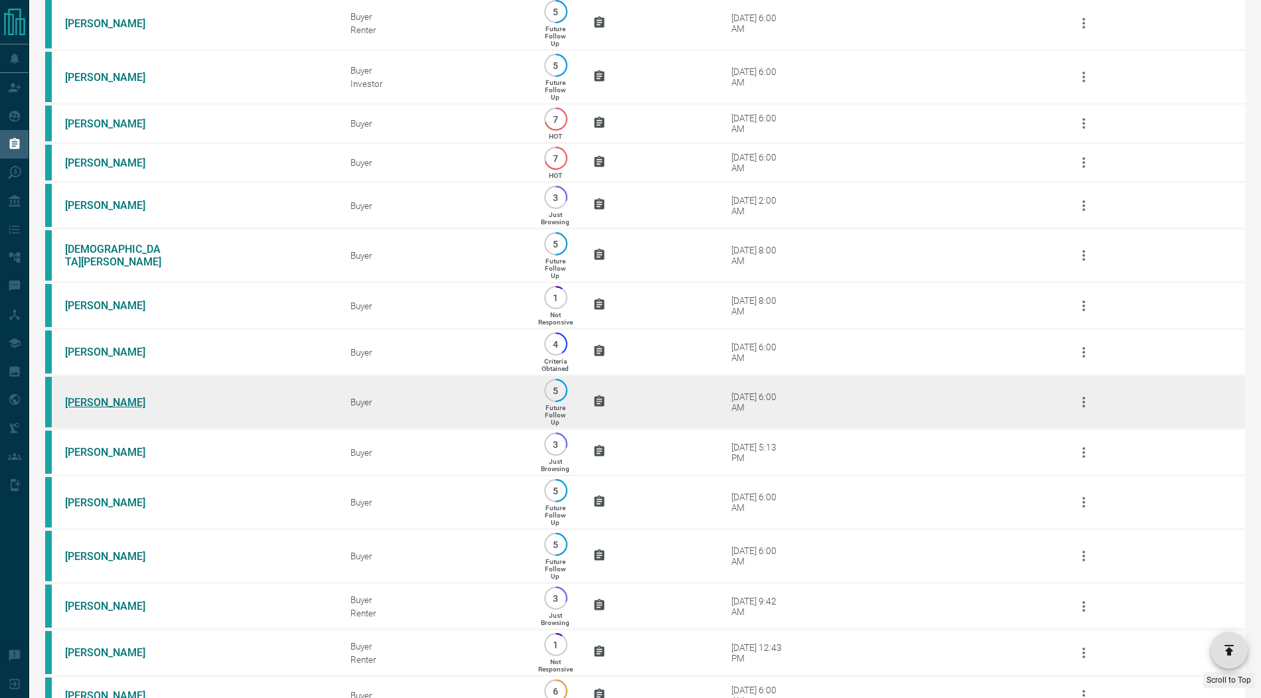
click at [94, 409] on link "Alexandra Dallis" at bounding box center [115, 402] width 100 height 13
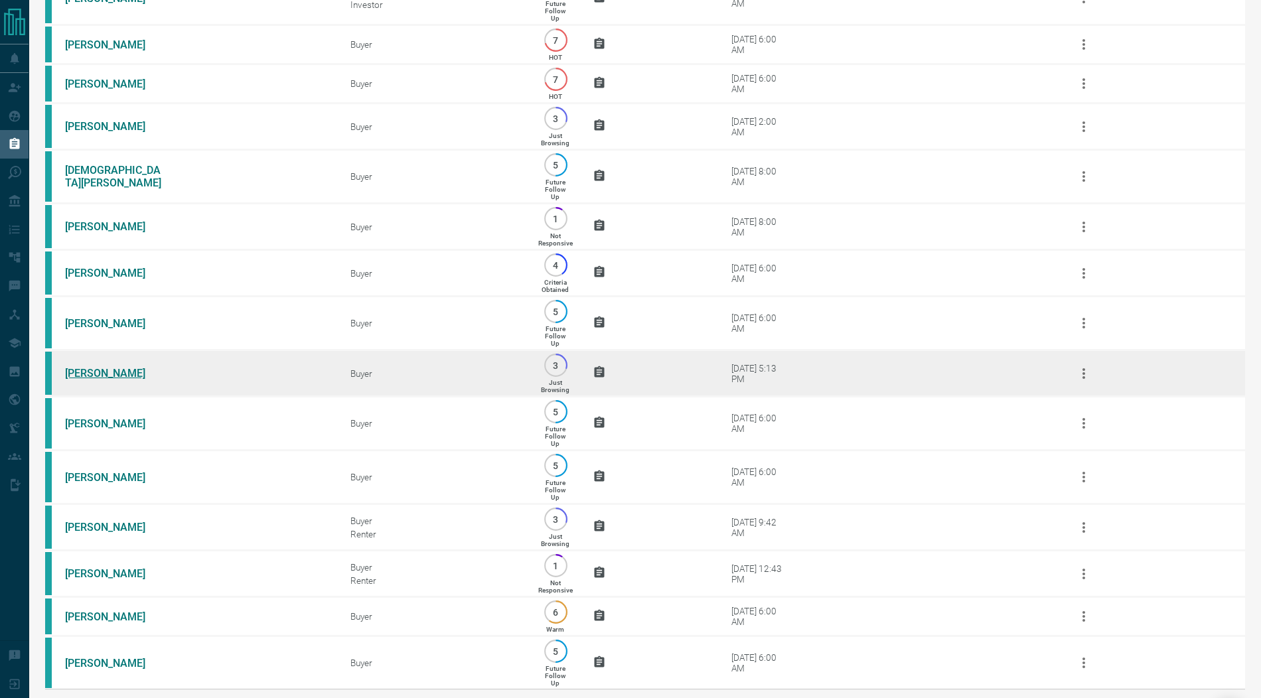
scroll to position [2132, 0]
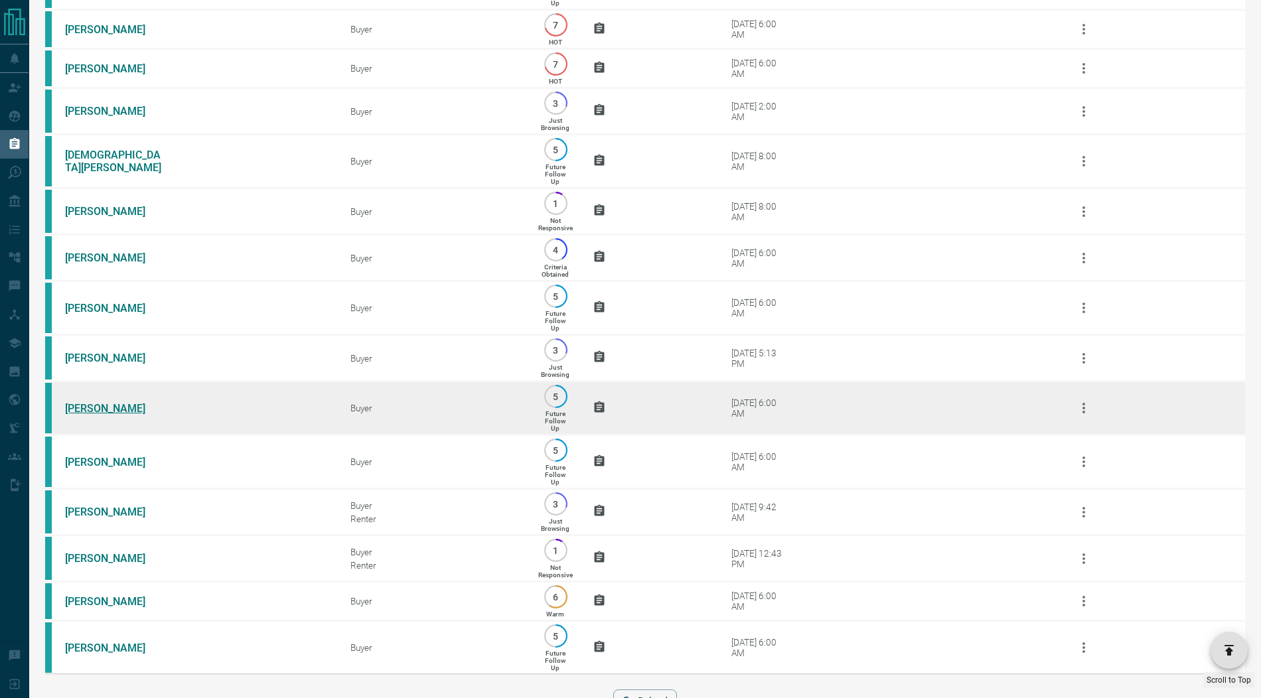
click at [99, 415] on link "Daniela Contreras" at bounding box center [115, 408] width 100 height 13
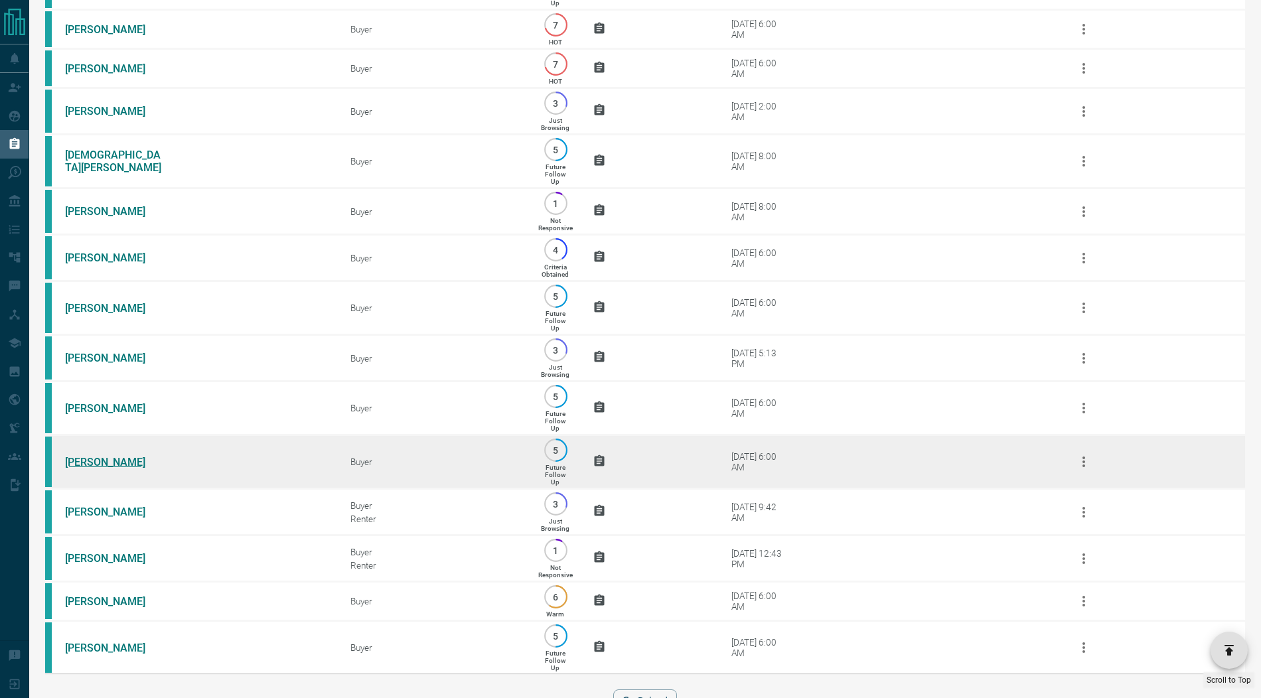
click at [92, 468] on link "Suzanne Silva" at bounding box center [115, 462] width 100 height 13
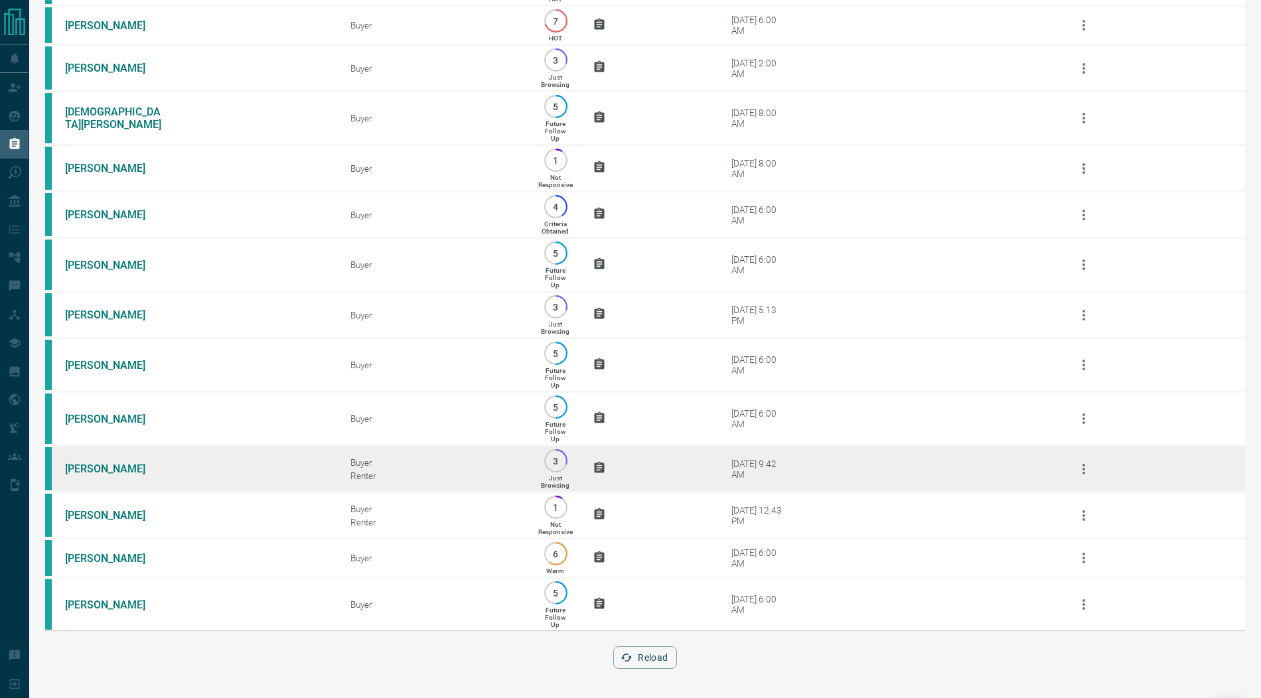
scroll to position [2228, 0]
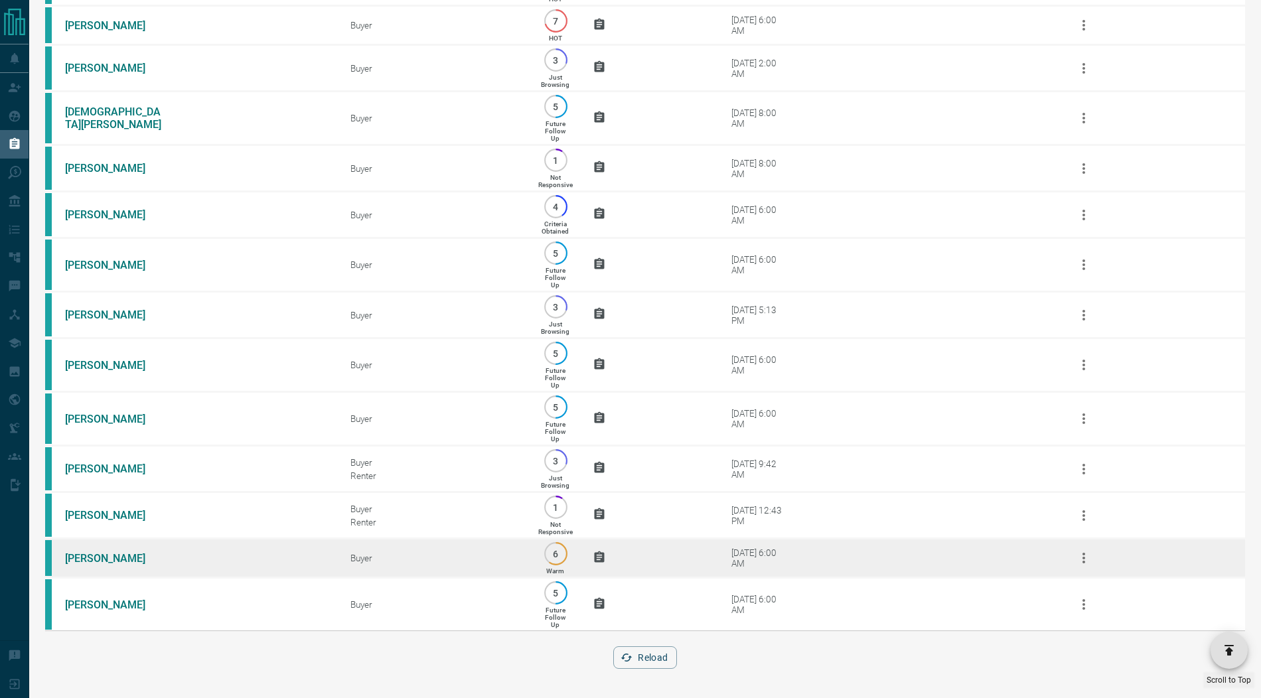
drag, startPoint x: 105, startPoint y: 557, endPoint x: 100, endPoint y: 573, distance: 16.8
click at [105, 557] on link "Sara Wuite" at bounding box center [115, 558] width 100 height 13
